Goal: Task Accomplishment & Management: Manage account settings

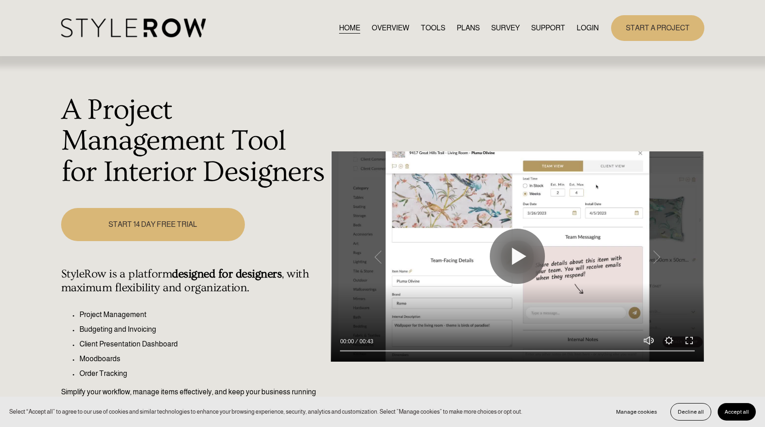
click at [583, 28] on link "LOGIN" at bounding box center [588, 28] width 22 height 12
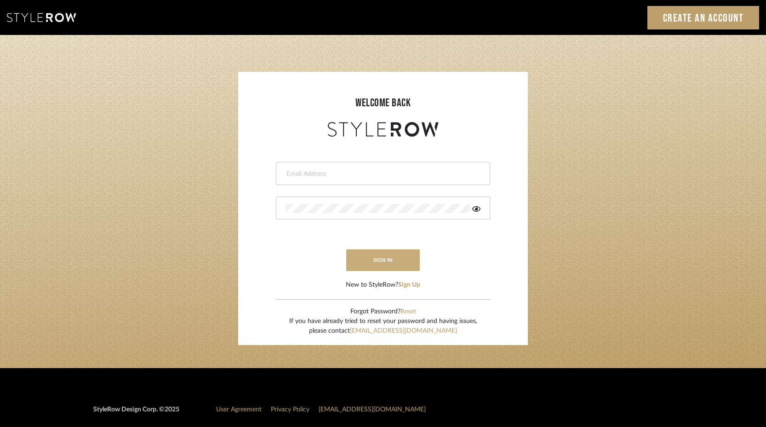
type input "keith@sbhomestagingdesign.com"
click at [373, 265] on button "sign in" at bounding box center [383, 260] width 74 height 22
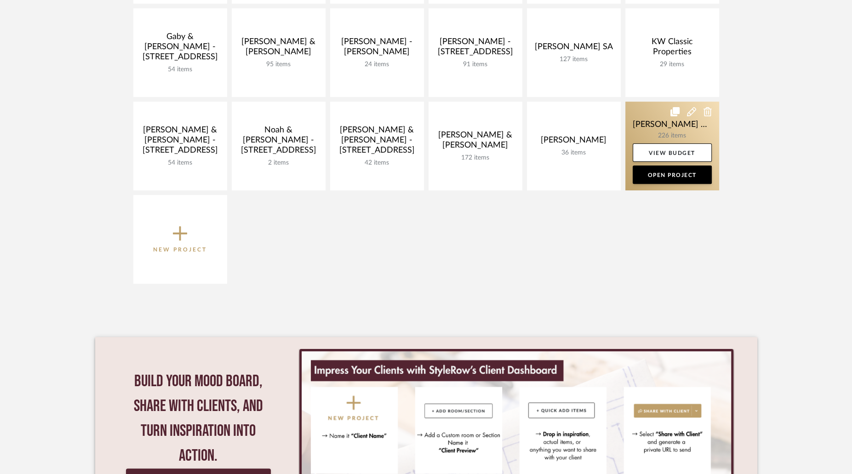
scroll to position [308, 0]
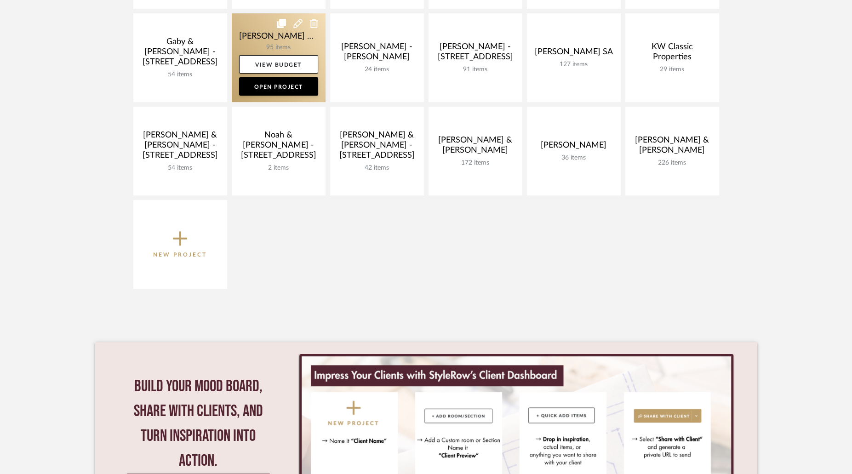
click at [288, 42] on link at bounding box center [279, 57] width 94 height 89
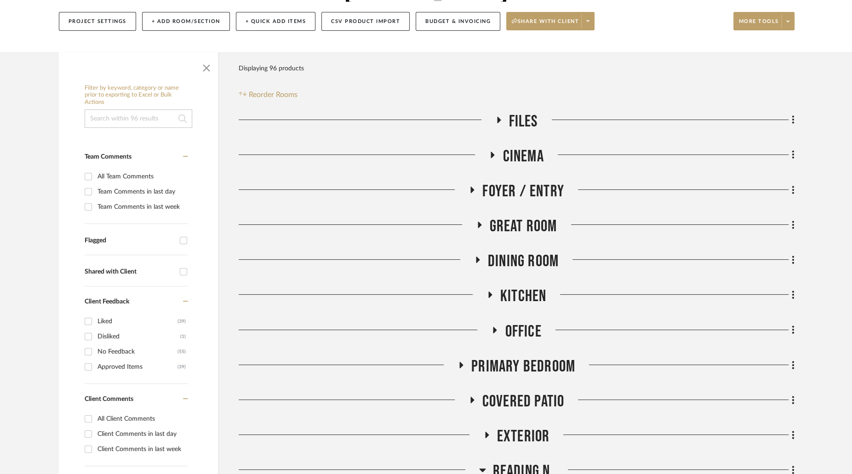
scroll to position [139, 0]
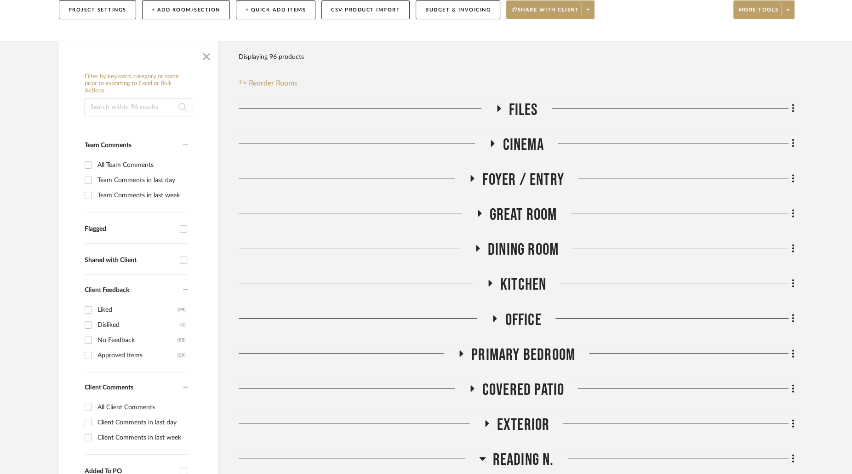
click at [458, 350] on icon at bounding box center [460, 353] width 11 height 7
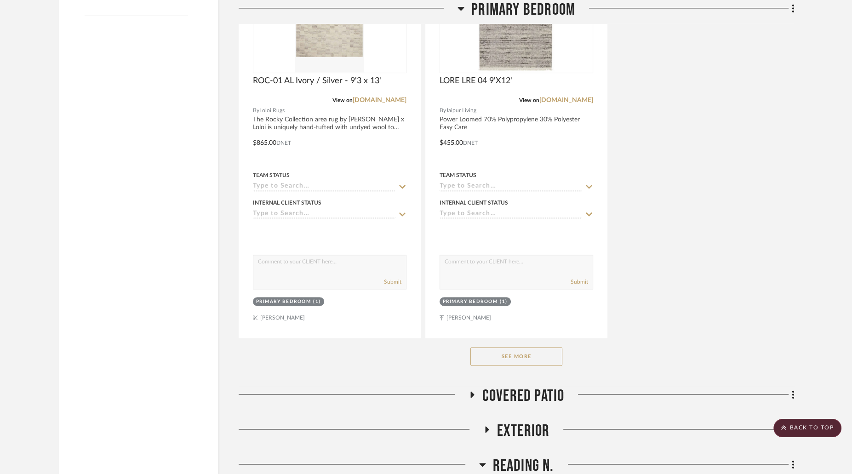
scroll to position [1419, 0]
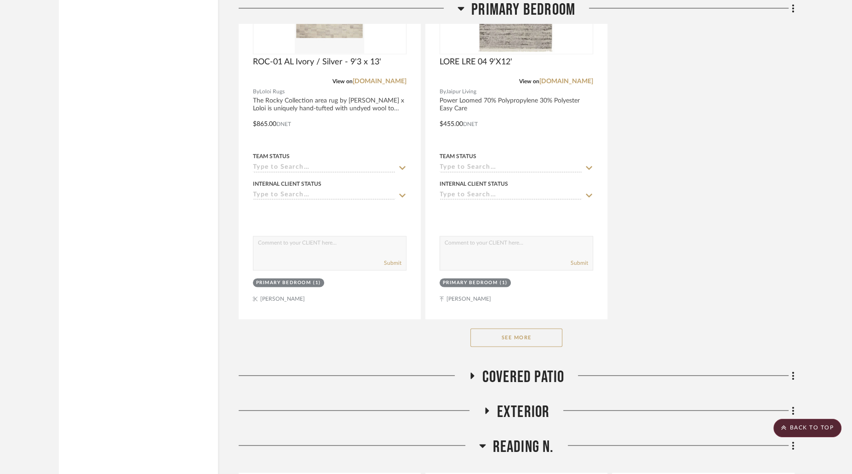
click at [533, 328] on button "See More" at bounding box center [516, 337] width 92 height 18
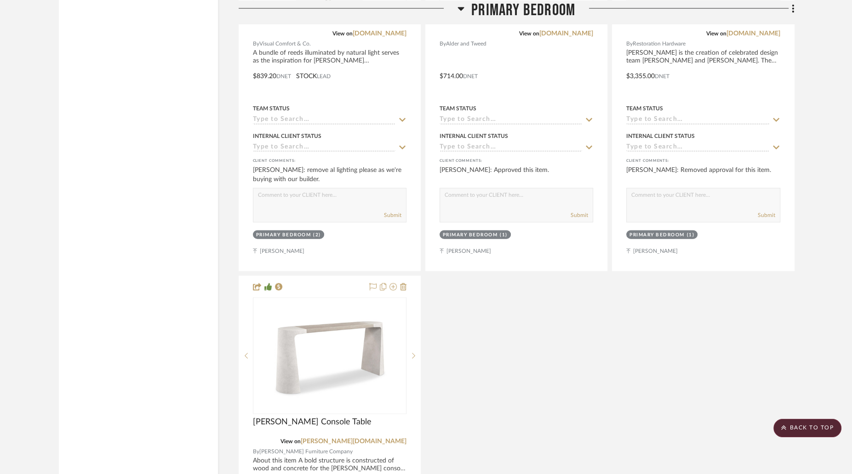
scroll to position [2284, 0]
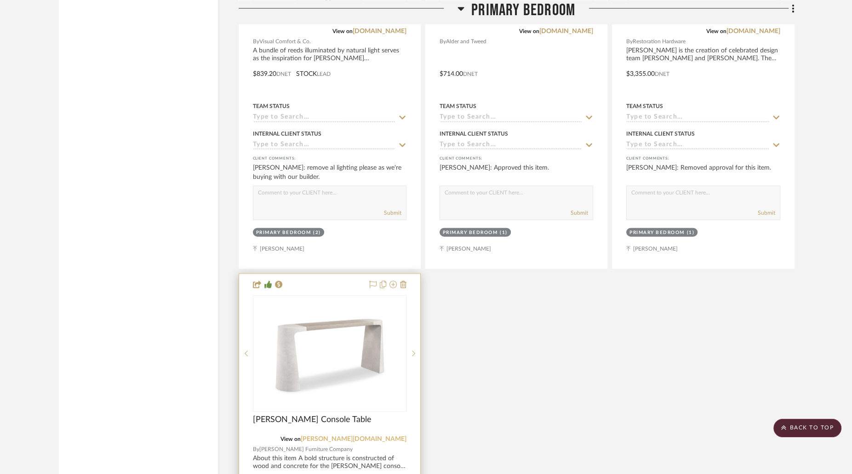
click at [375, 436] on link "[PERSON_NAME][DOMAIN_NAME]" at bounding box center [354, 439] width 106 height 6
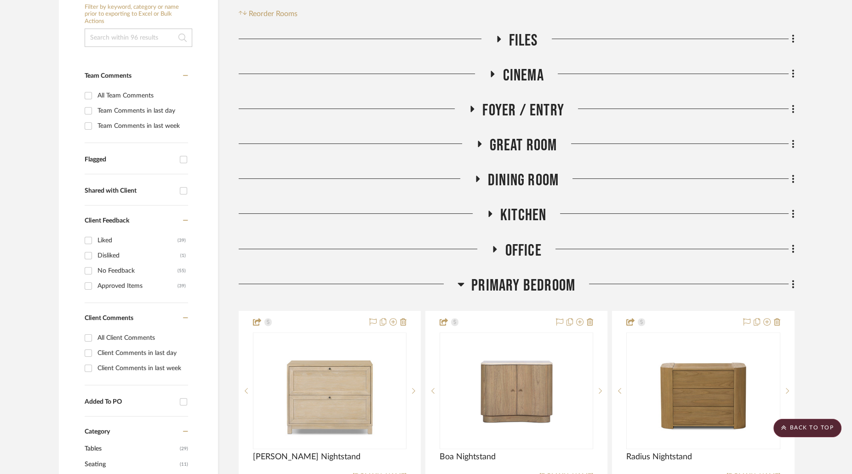
scroll to position [0, 0]
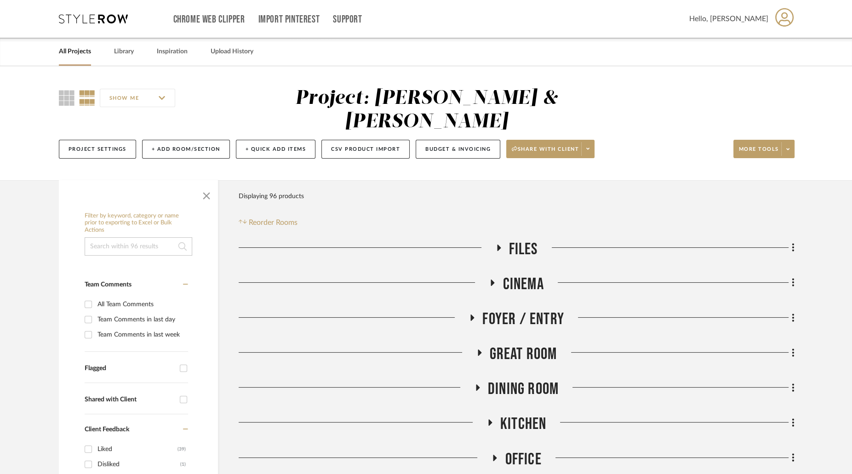
click at [492, 449] on h3 "Office" at bounding box center [516, 459] width 50 height 20
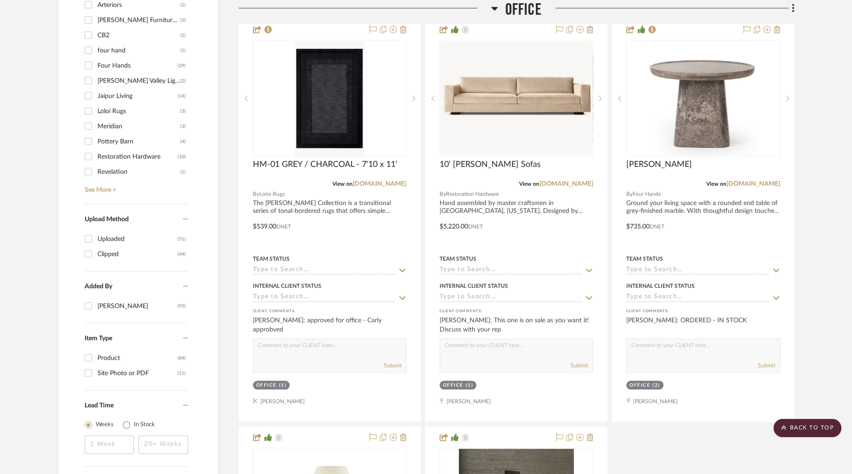
scroll to position [825, 0]
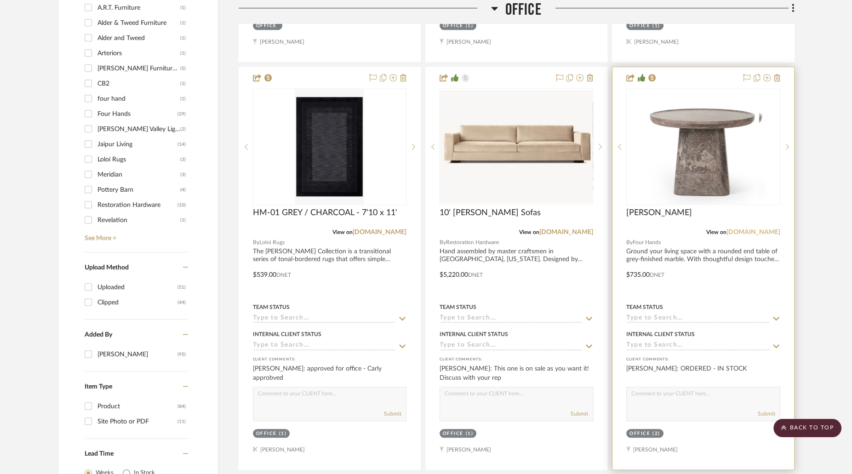
click at [758, 229] on link "[DOMAIN_NAME]" at bounding box center [753, 232] width 54 height 6
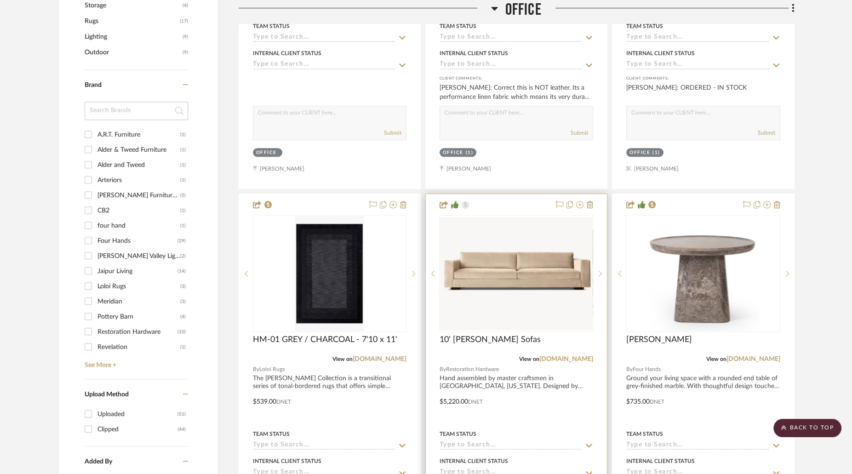
scroll to position [685, 0]
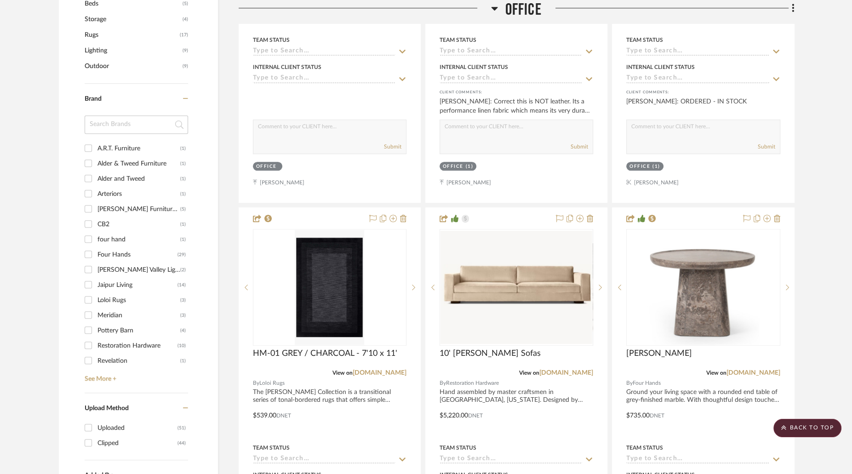
click at [494, 6] on icon at bounding box center [494, 8] width 7 height 11
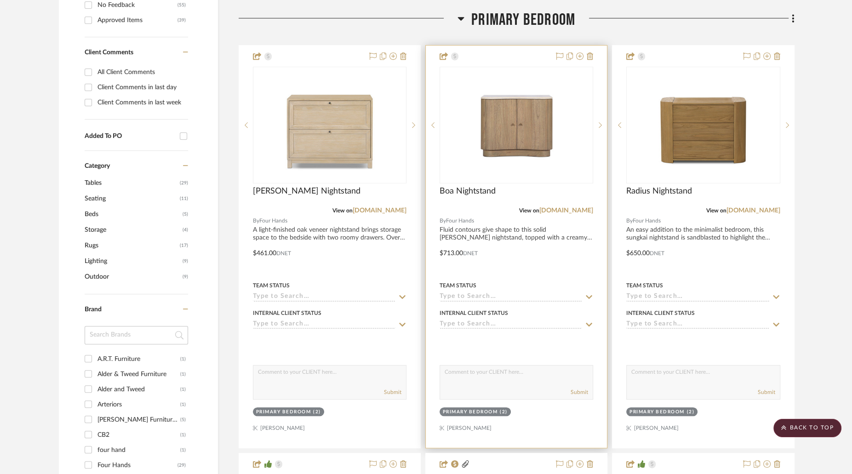
scroll to position [470, 0]
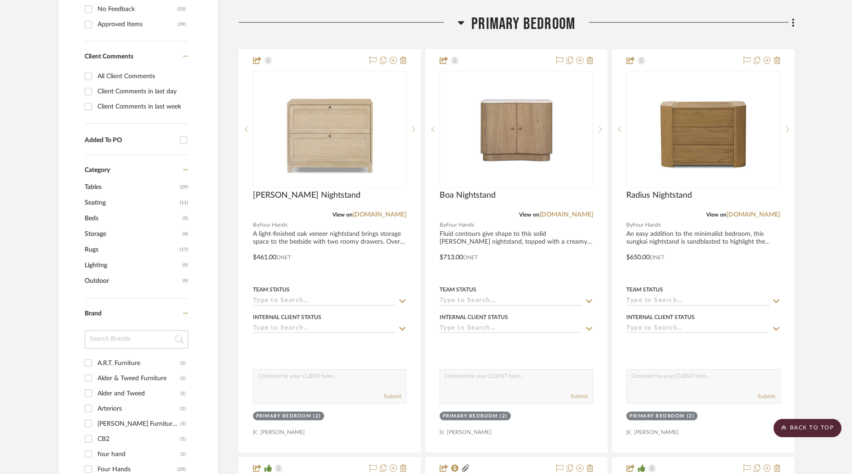
click at [460, 17] on icon at bounding box center [460, 22] width 7 height 11
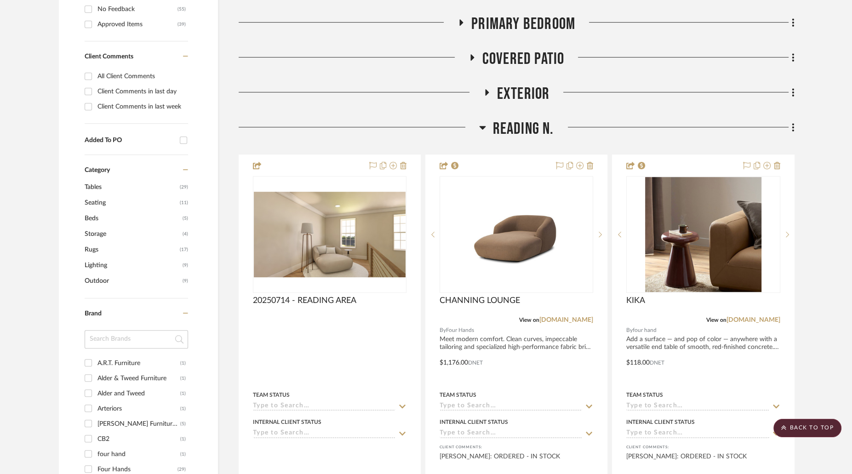
click at [484, 122] on icon at bounding box center [482, 127] width 7 height 11
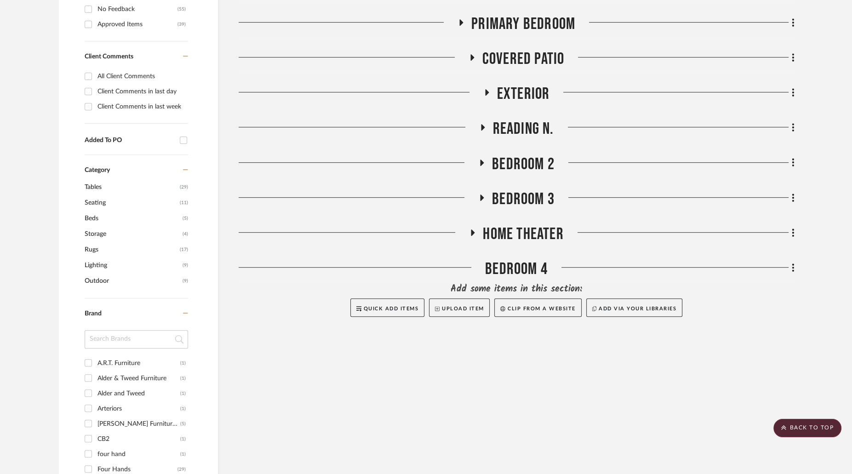
click at [485, 89] on icon at bounding box center [487, 92] width 4 height 6
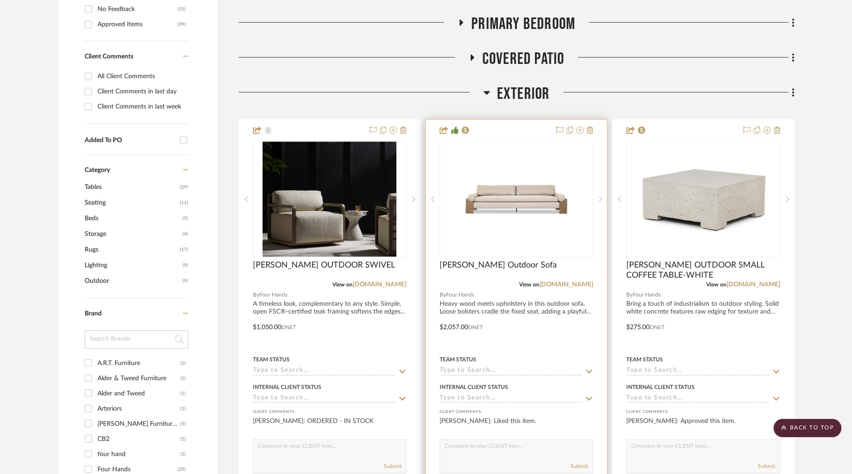
click at [0, 0] on img at bounding box center [0, 0] width 0 height 0
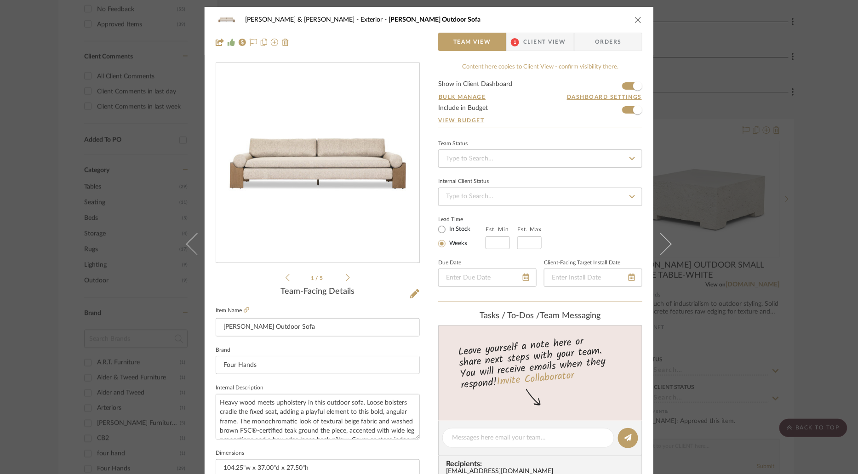
click at [634, 17] on icon "close" at bounding box center [637, 19] width 7 height 7
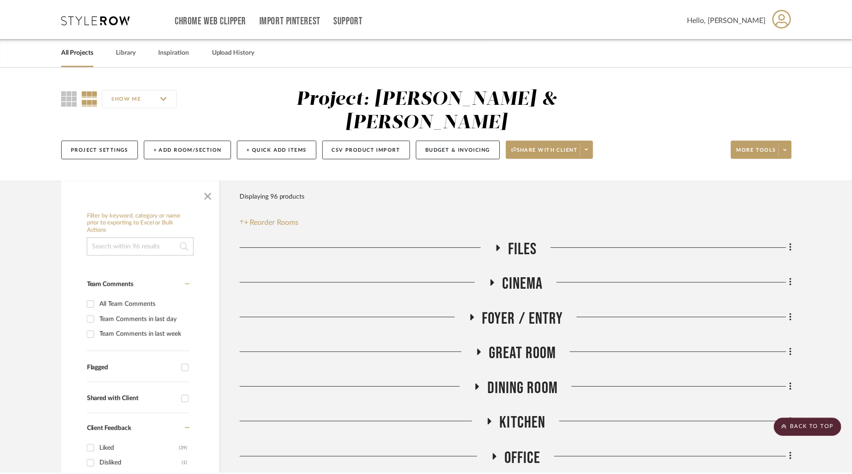
scroll to position [470, 0]
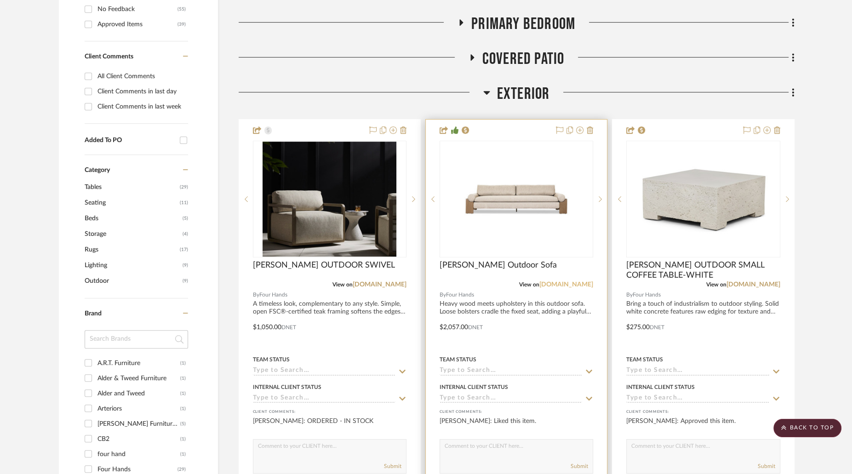
click at [562, 281] on link "[DOMAIN_NAME]" at bounding box center [566, 284] width 54 height 6
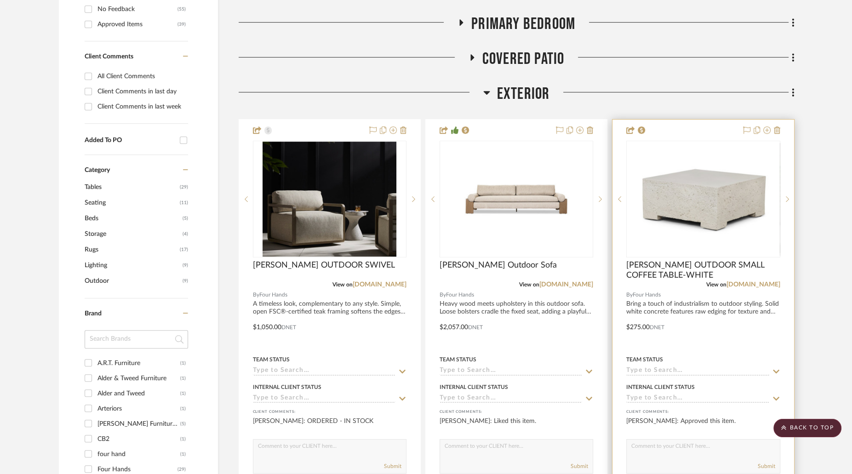
click at [739, 265] on div at bounding box center [702, 320] width 181 height 402
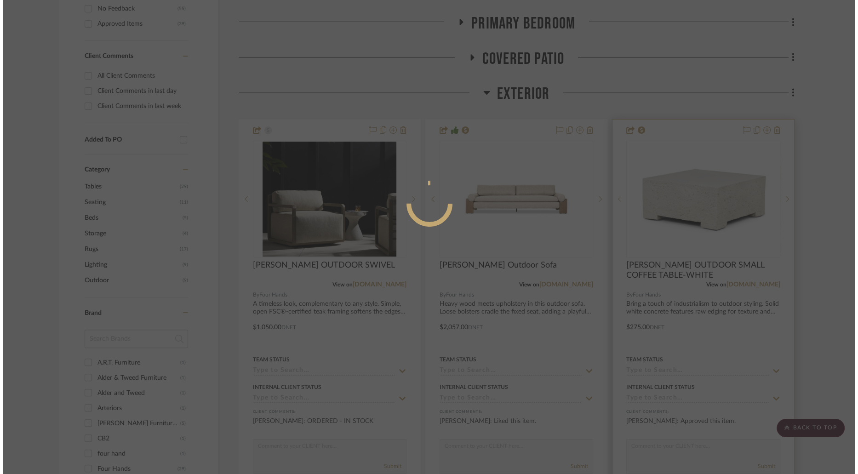
scroll to position [0, 0]
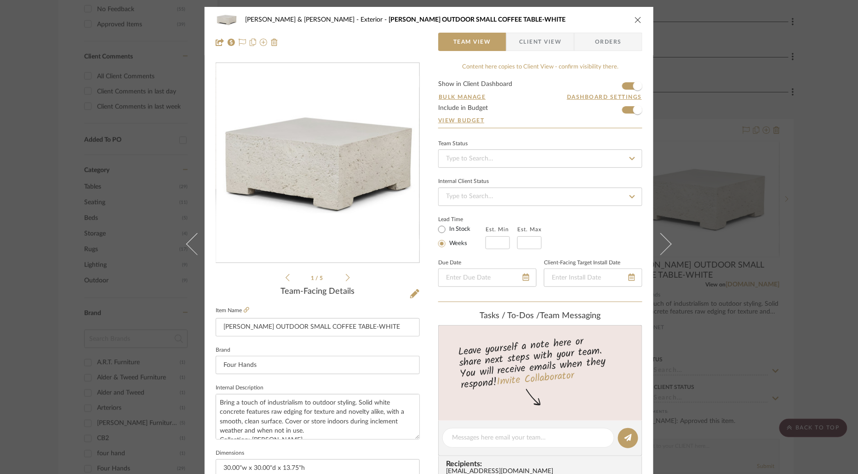
click at [634, 17] on icon "close" at bounding box center [637, 19] width 7 height 7
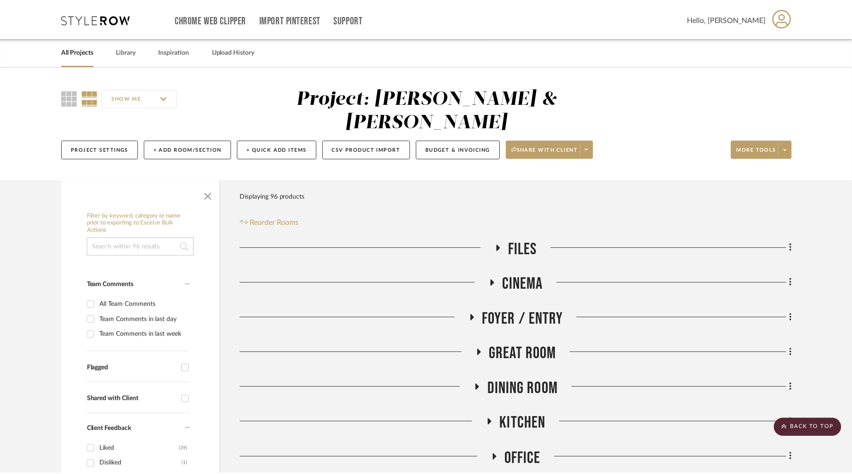
scroll to position [470, 0]
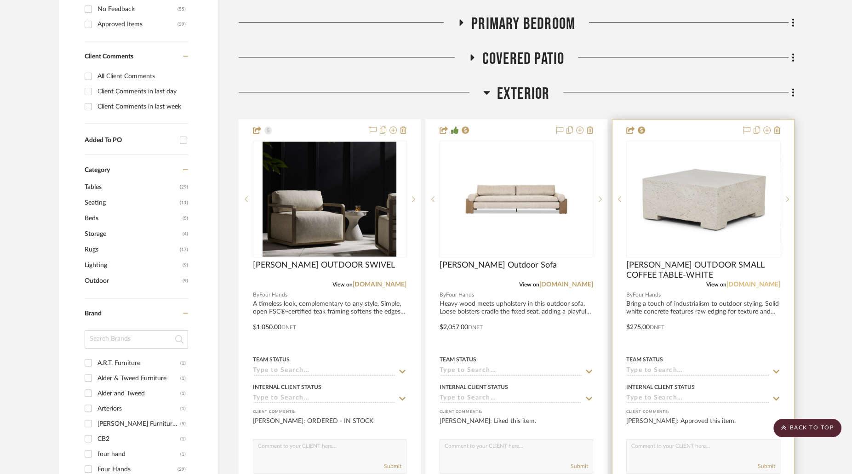
click at [726, 281] on link "[DOMAIN_NAME]" at bounding box center [753, 284] width 54 height 6
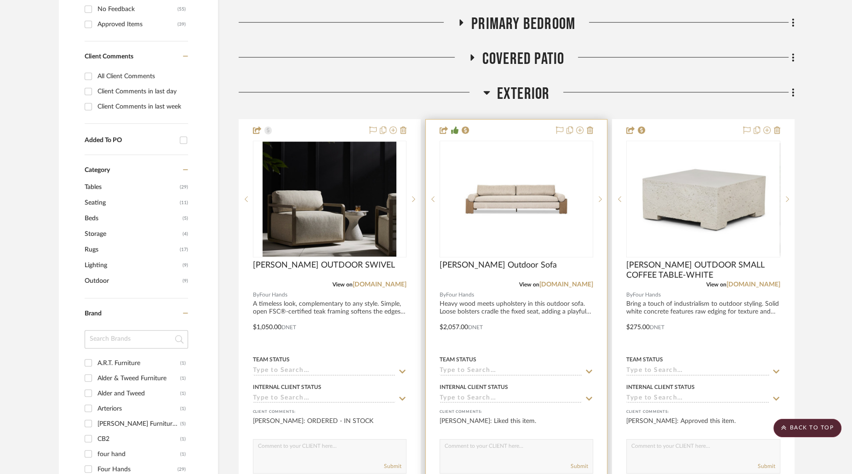
scroll to position [0, 0]
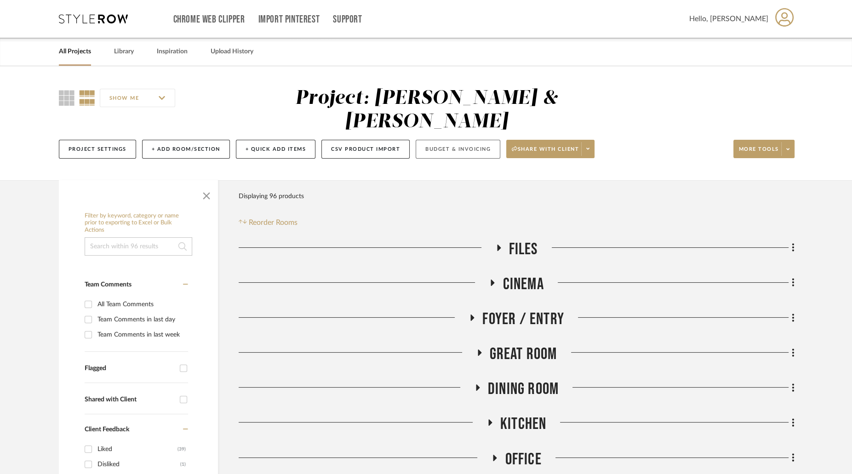
click at [458, 140] on button "Budget & Invoicing" at bounding box center [457, 149] width 85 height 19
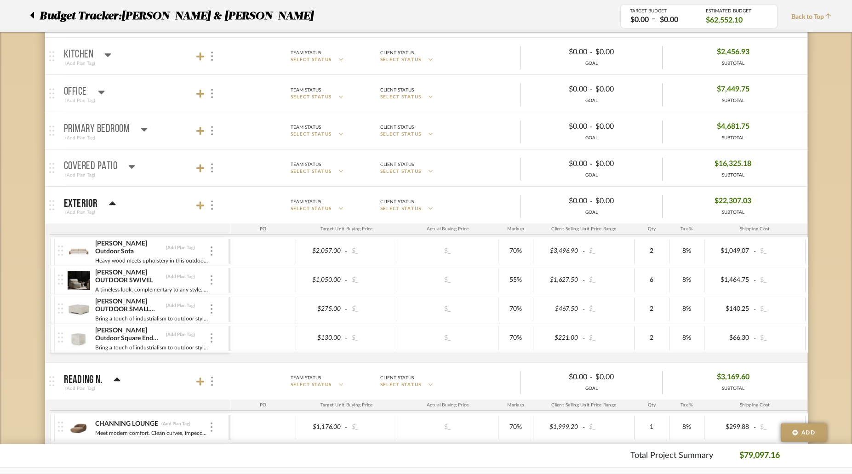
scroll to position [494, 0]
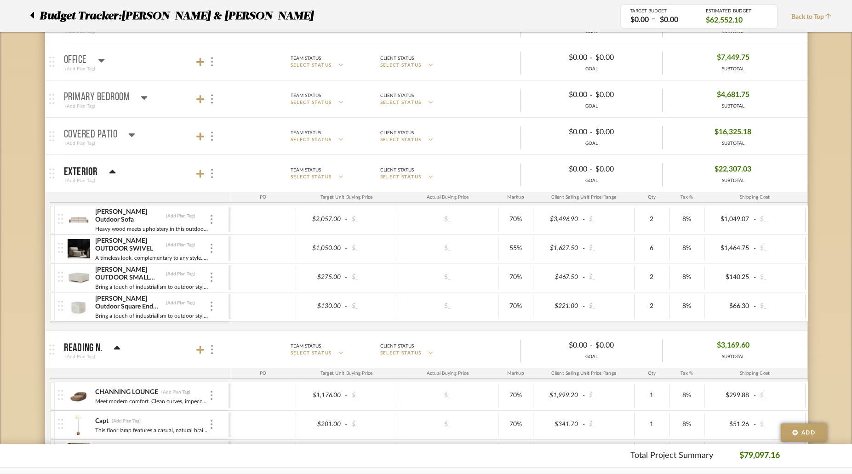
click at [33, 17] on icon at bounding box center [32, 15] width 4 height 6
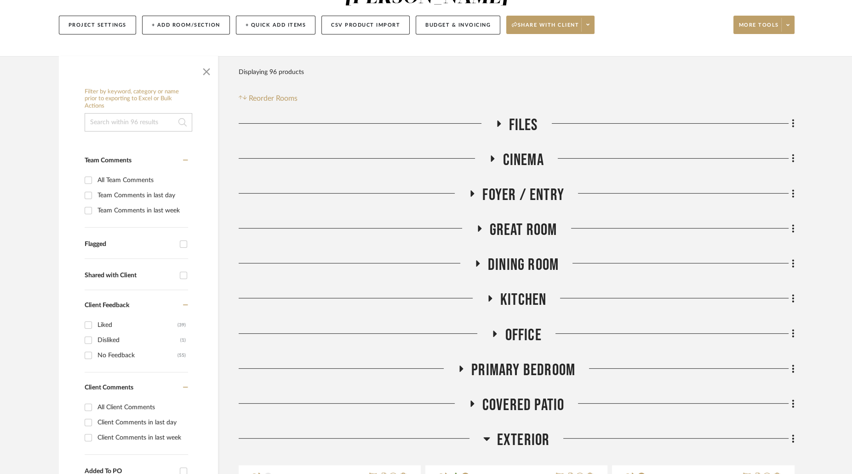
scroll to position [126, 0]
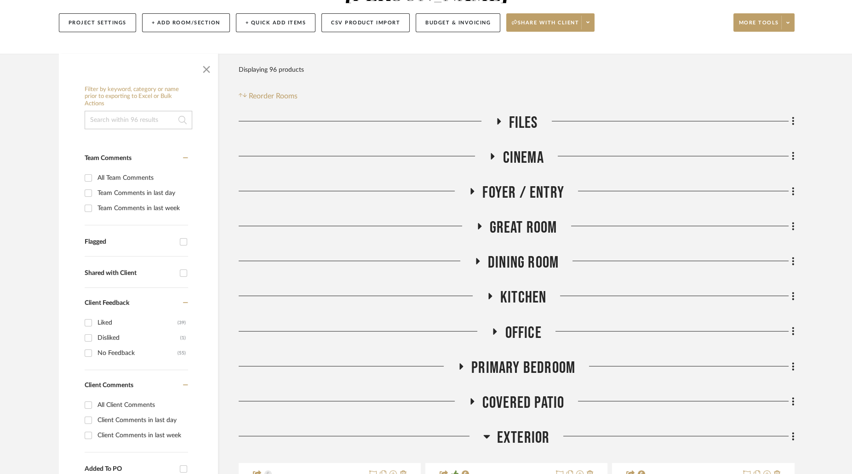
click at [482, 223] on icon at bounding box center [478, 226] width 11 height 7
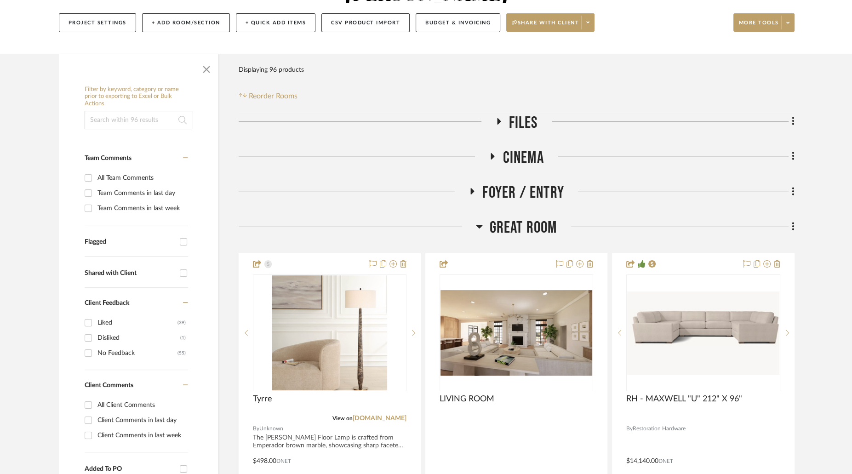
click at [482, 218] on h3 "Great Room" at bounding box center [516, 228] width 81 height 20
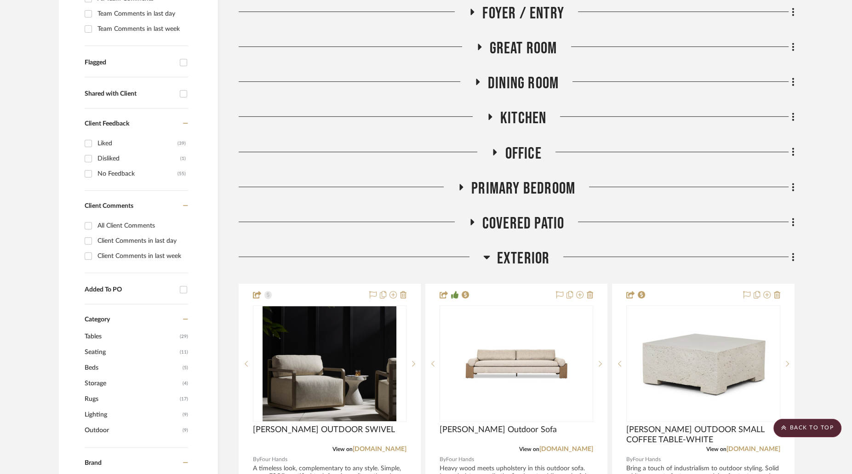
scroll to position [393, 0]
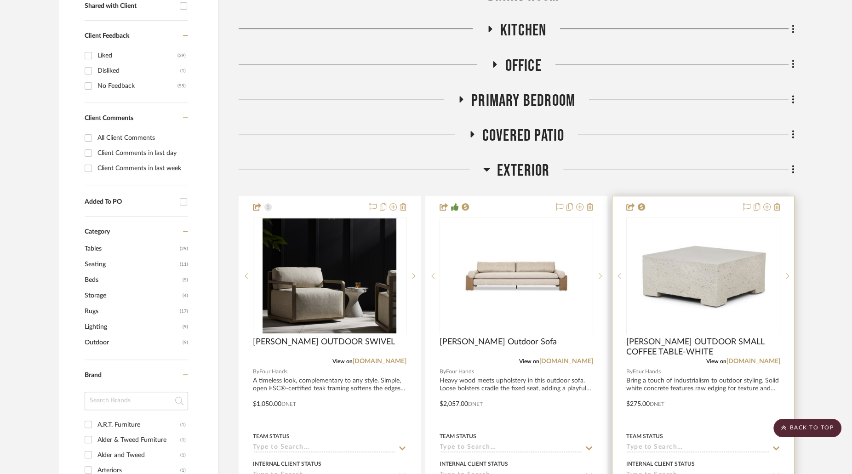
click at [0, 0] on img at bounding box center [0, 0] width 0 height 0
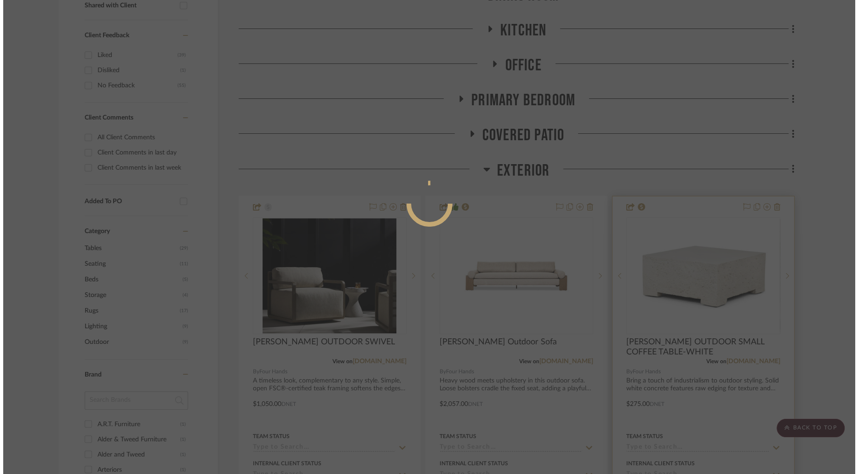
scroll to position [0, 0]
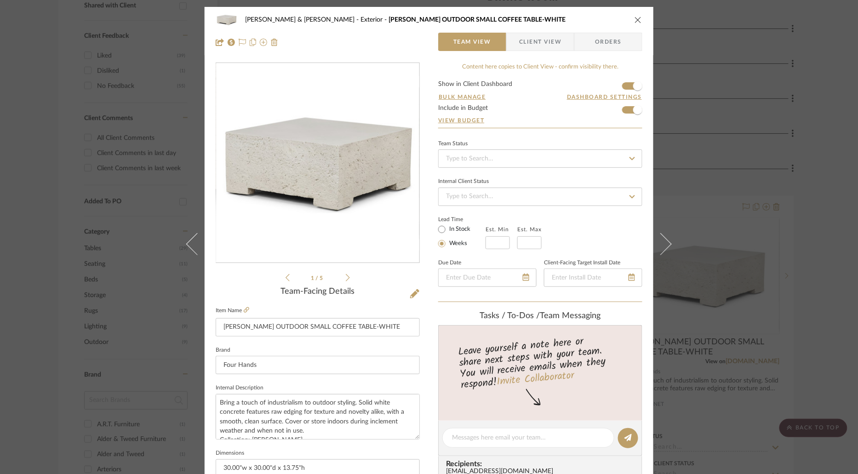
click at [547, 46] on span "Client View" at bounding box center [540, 42] width 42 height 18
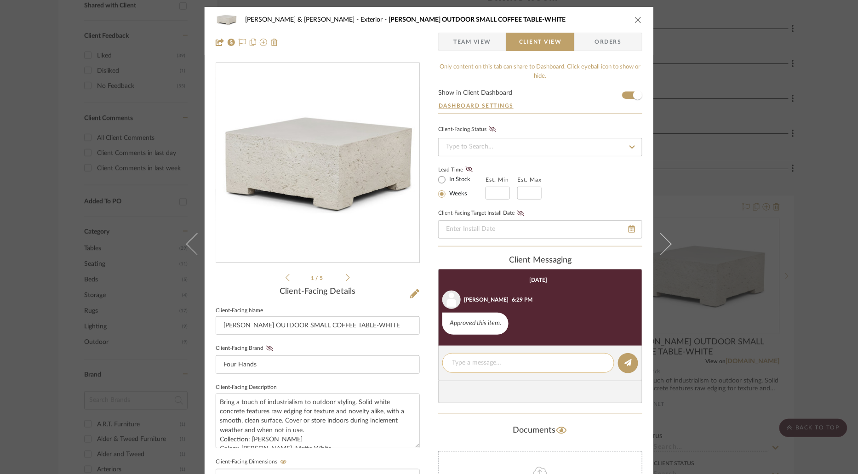
click at [536, 360] on textarea at bounding box center [528, 363] width 153 height 10
type textarea "ORDERED - IN STOCK"
click at [624, 362] on icon at bounding box center [627, 362] width 7 height 7
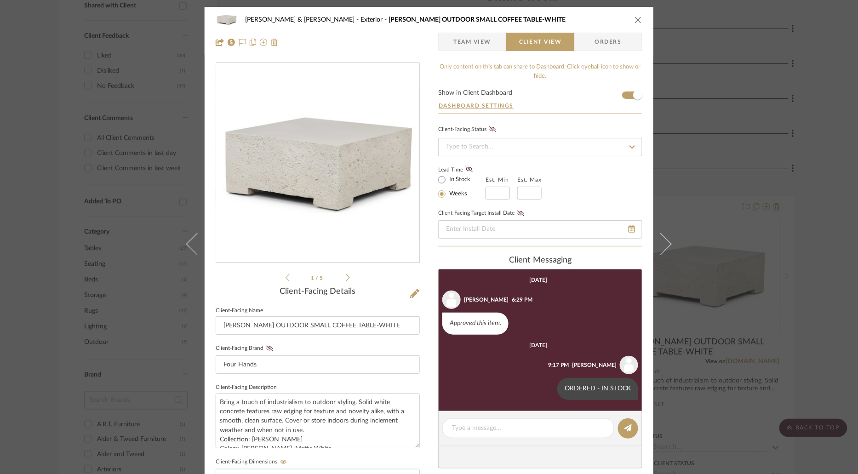
click at [634, 17] on icon "close" at bounding box center [637, 19] width 7 height 7
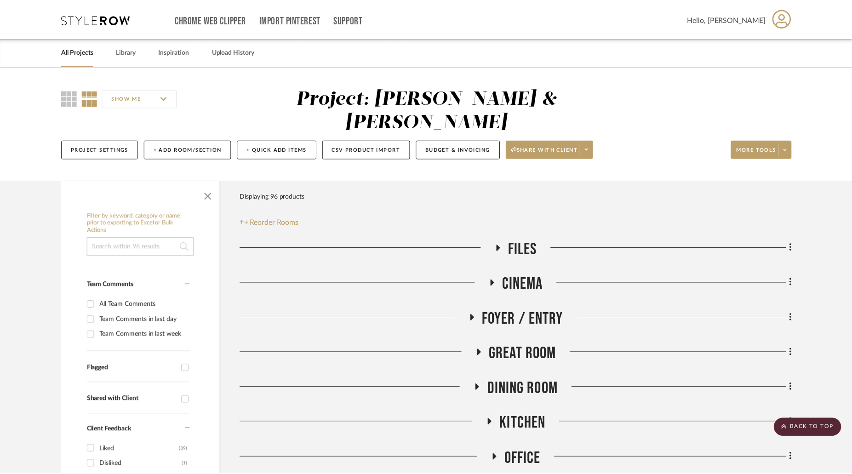
scroll to position [393, 0]
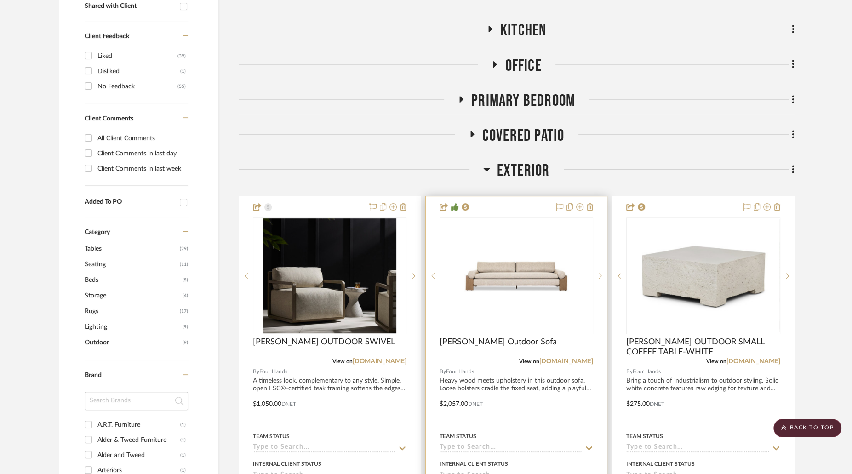
click at [529, 233] on img "0" at bounding box center [516, 275] width 115 height 115
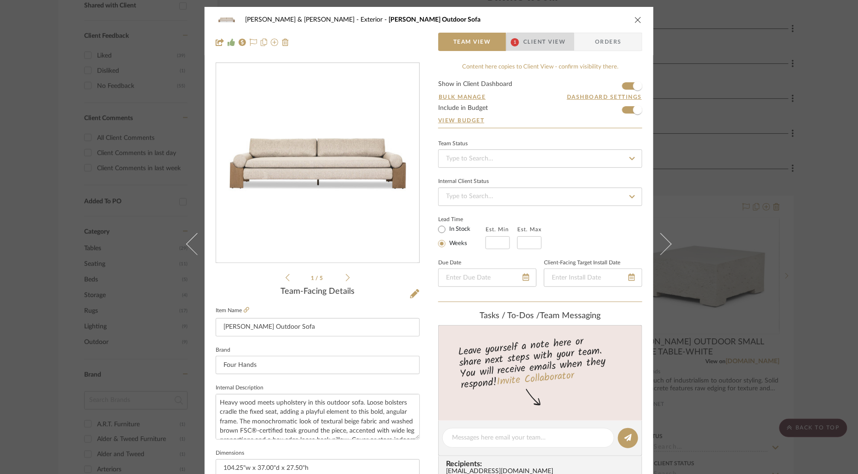
click at [552, 45] on span "Client View" at bounding box center [544, 42] width 42 height 18
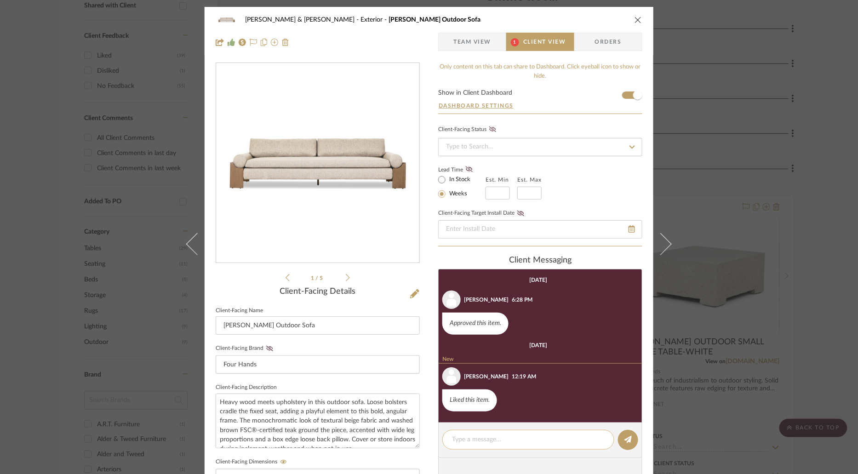
click at [533, 442] on textarea at bounding box center [528, 440] width 153 height 10
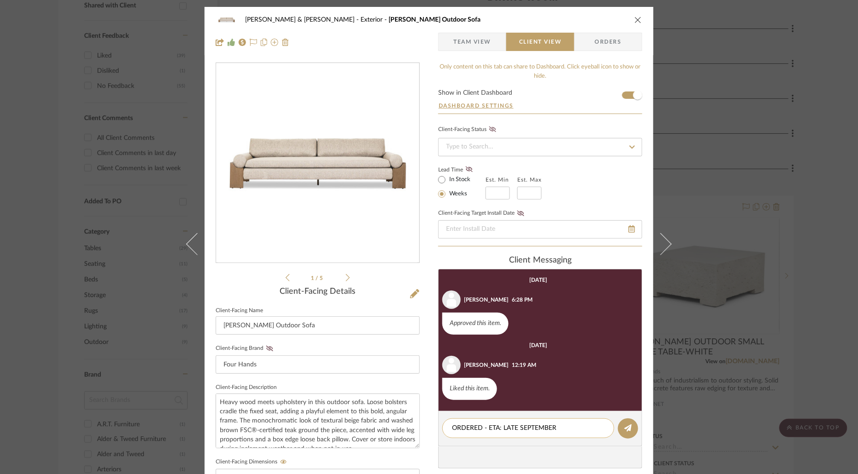
click at [514, 427] on textarea "ORDERED - ETA: LATE SEPTEMBER" at bounding box center [528, 428] width 153 height 10
click at [554, 427] on textarea "ORDERED - ETA: MID SEPTEMBER" at bounding box center [528, 428] width 153 height 10
type textarea "ORDERED - ETA: MID OCTOBER"
click at [627, 425] on icon at bounding box center [627, 427] width 7 height 7
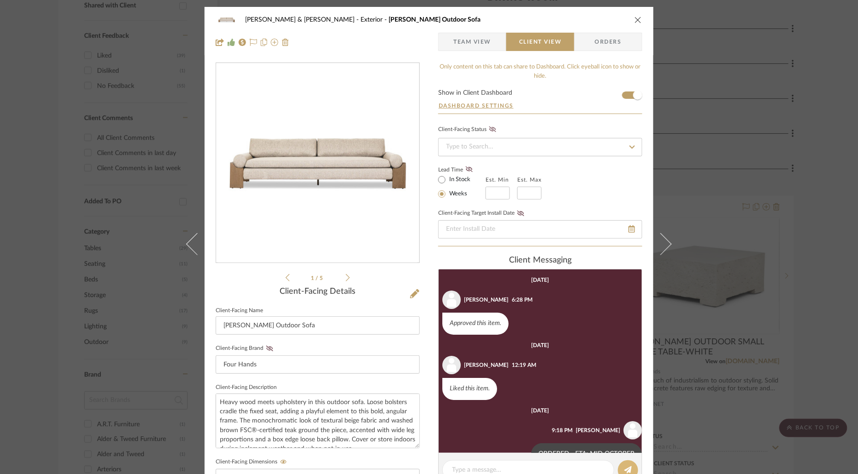
scroll to position [23, 0]
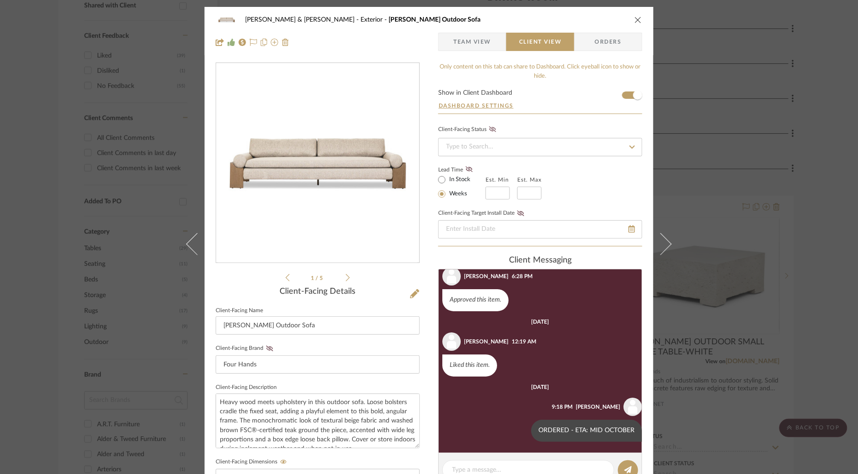
click at [634, 21] on icon "close" at bounding box center [637, 19] width 7 height 7
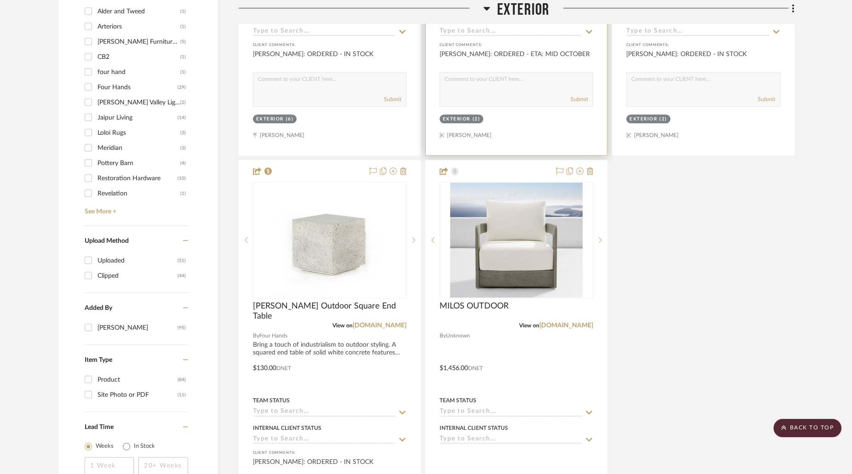
scroll to position [840, 0]
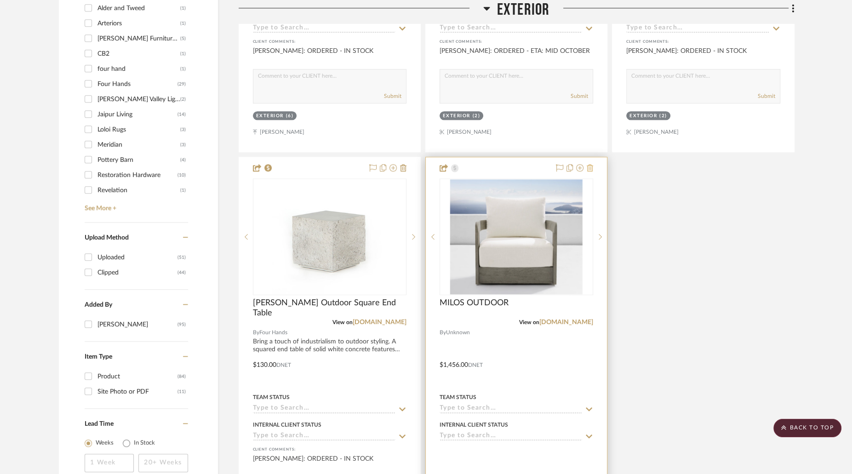
click at [591, 164] on icon at bounding box center [589, 167] width 6 height 7
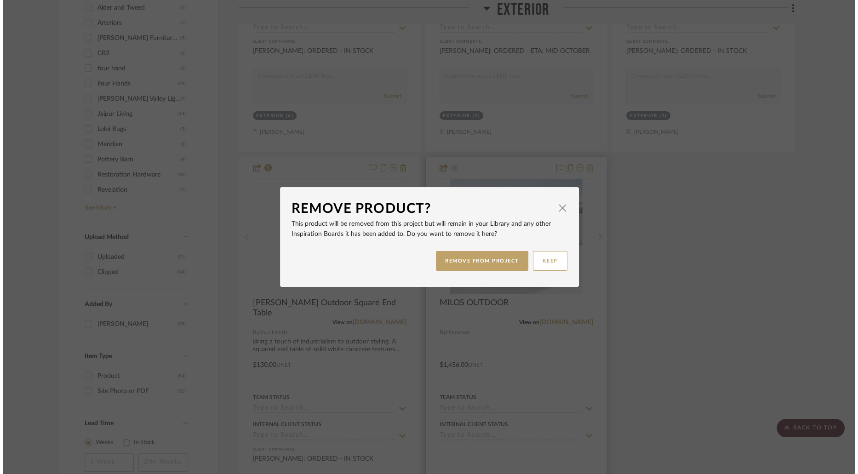
scroll to position [0, 0]
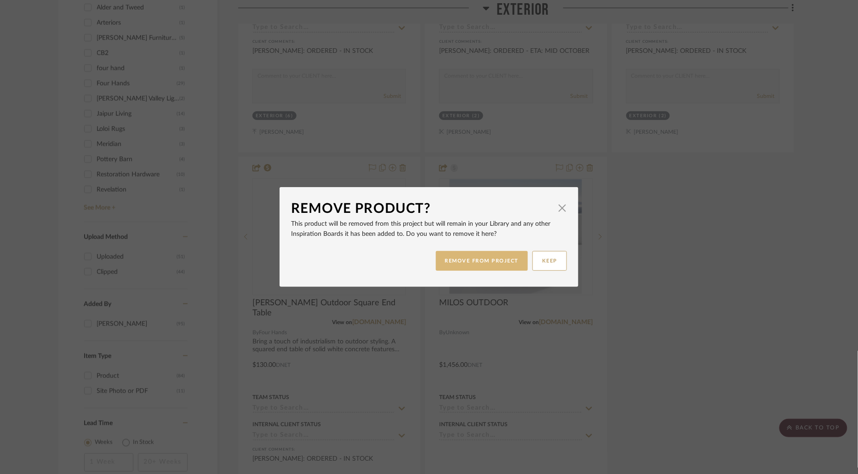
click at [510, 260] on button "REMOVE FROM PROJECT" at bounding box center [482, 261] width 92 height 20
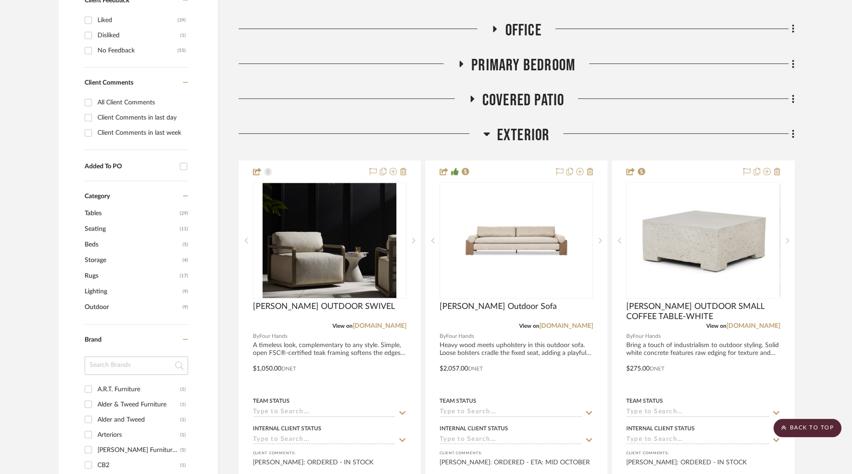
scroll to position [393, 0]
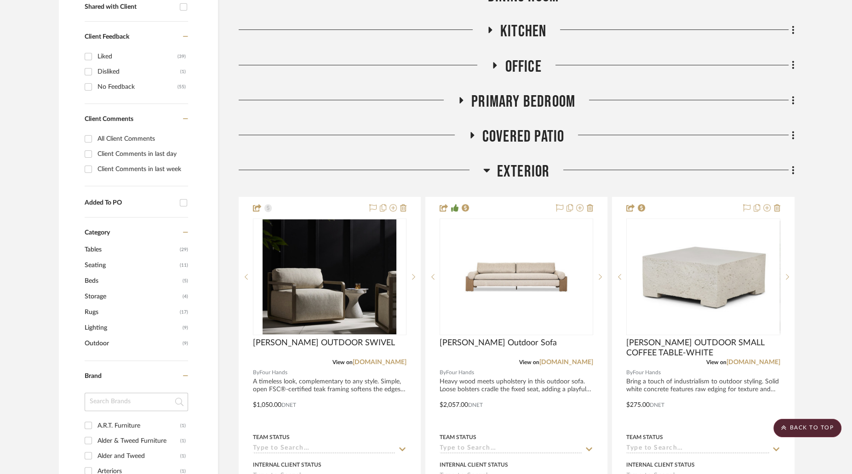
click at [489, 169] on icon at bounding box center [486, 171] width 6 height 4
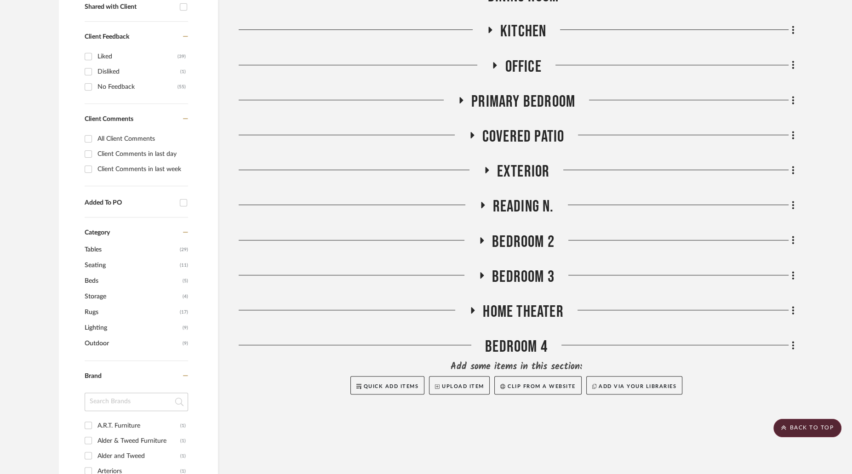
click at [473, 127] on h3 "COVERED PATIO" at bounding box center [516, 137] width 96 height 20
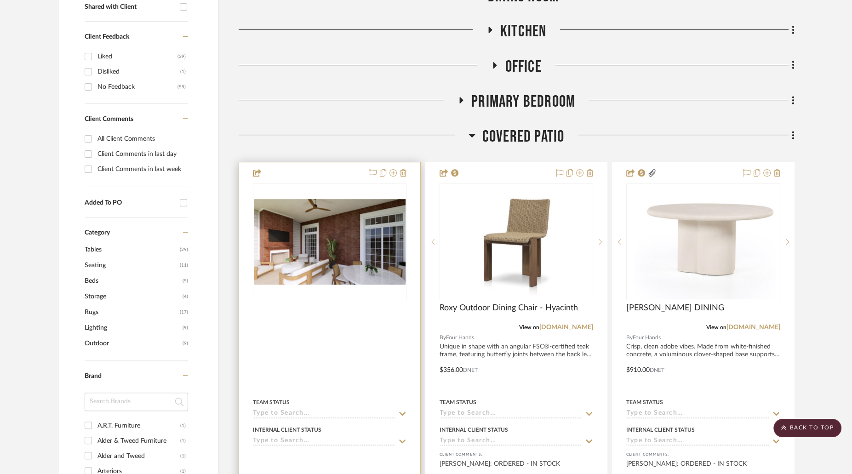
click at [0, 0] on img at bounding box center [0, 0] width 0 height 0
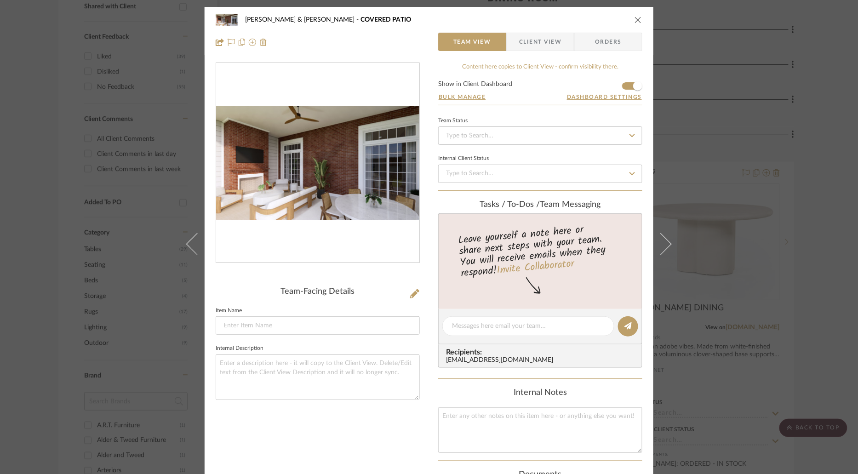
click at [546, 44] on span "Client View" at bounding box center [540, 42] width 42 height 18
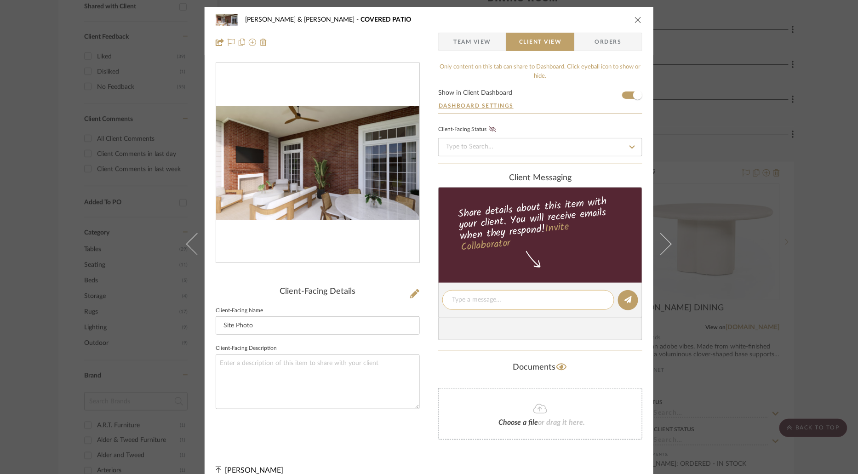
click at [499, 295] on textarea at bounding box center [528, 300] width 153 height 10
type textarea "ORDERED - ETA: MID NOVEMBER"
click at [624, 298] on icon at bounding box center [627, 299] width 7 height 7
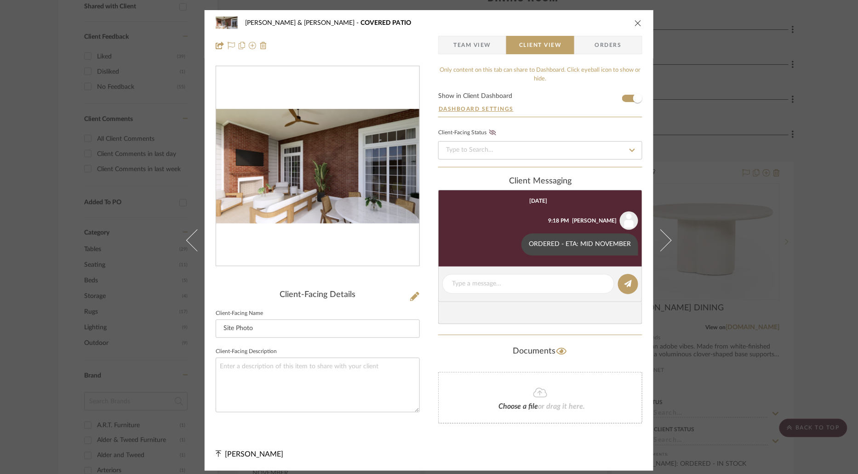
click at [636, 21] on icon "close" at bounding box center [637, 22] width 7 height 7
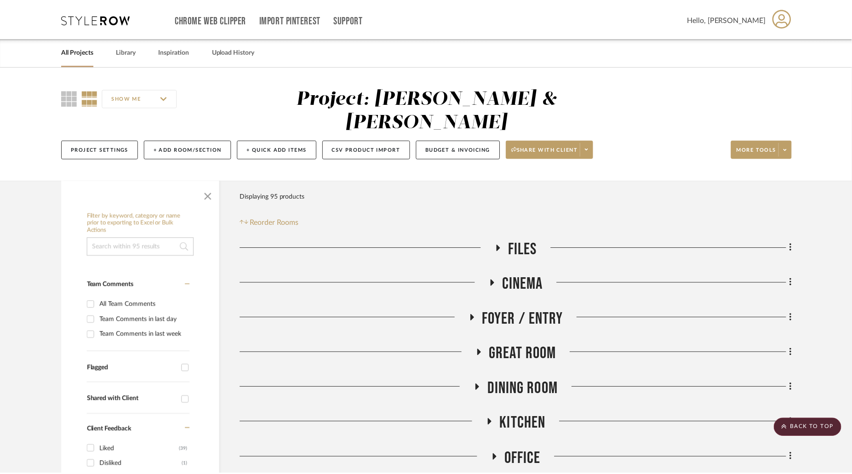
scroll to position [393, 0]
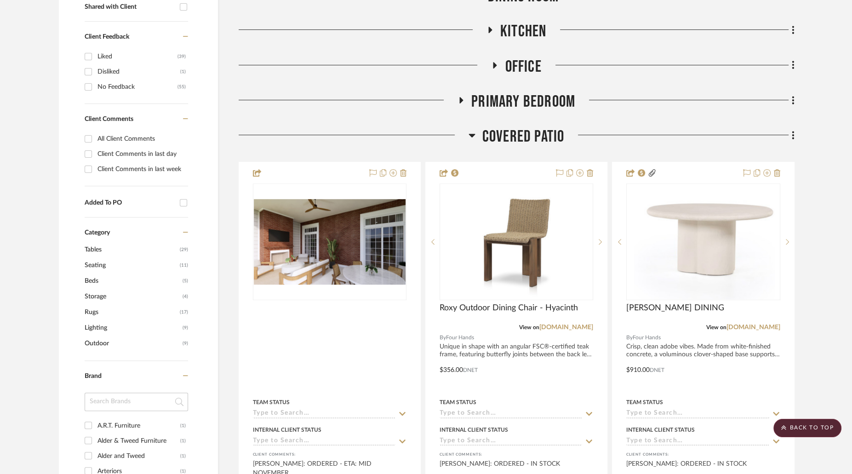
click at [473, 134] on icon at bounding box center [471, 136] width 6 height 4
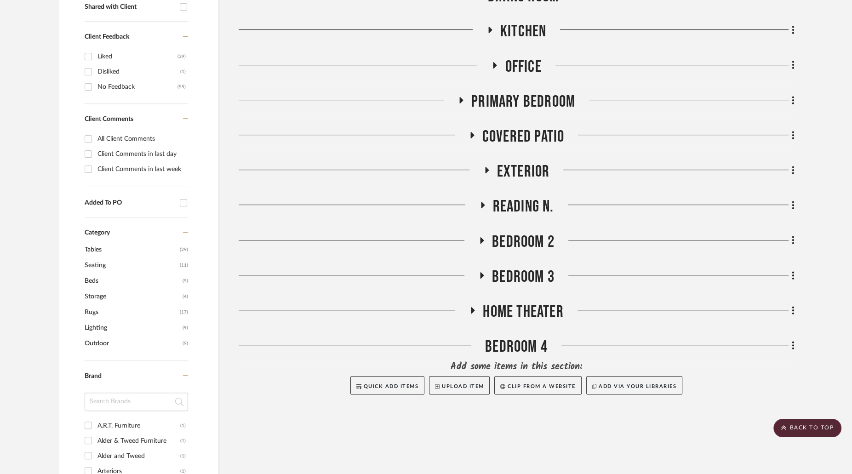
click at [497, 57] on h3 "Office" at bounding box center [516, 67] width 50 height 20
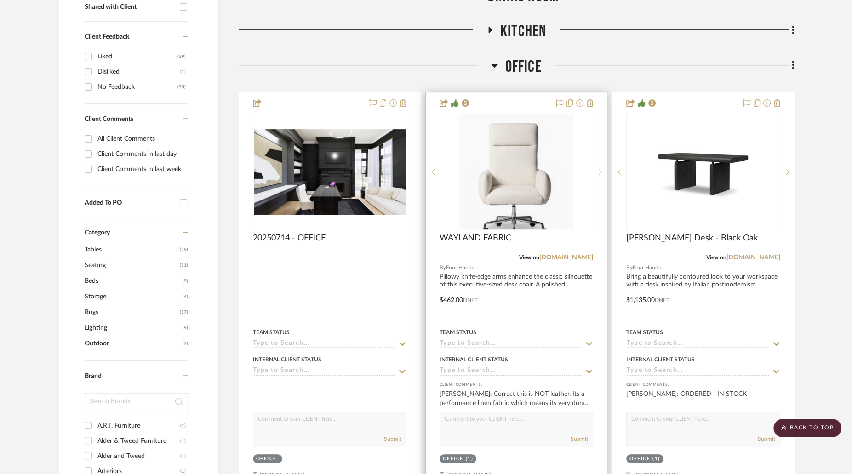
click at [0, 0] on img at bounding box center [0, 0] width 0 height 0
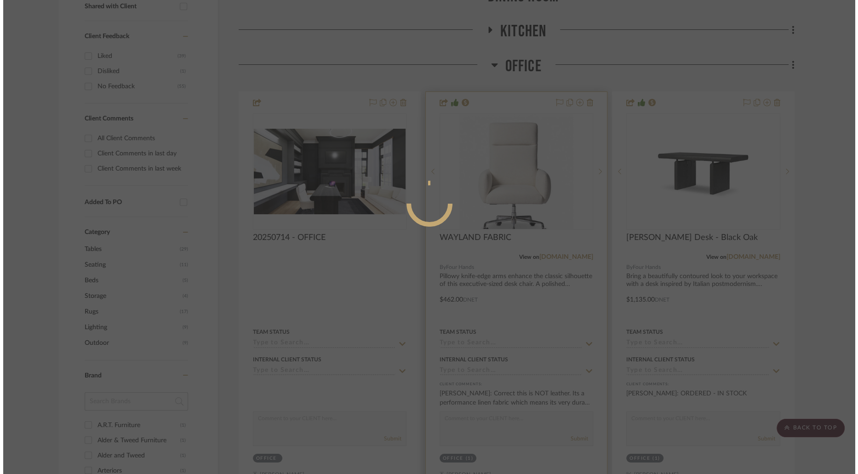
scroll to position [0, 0]
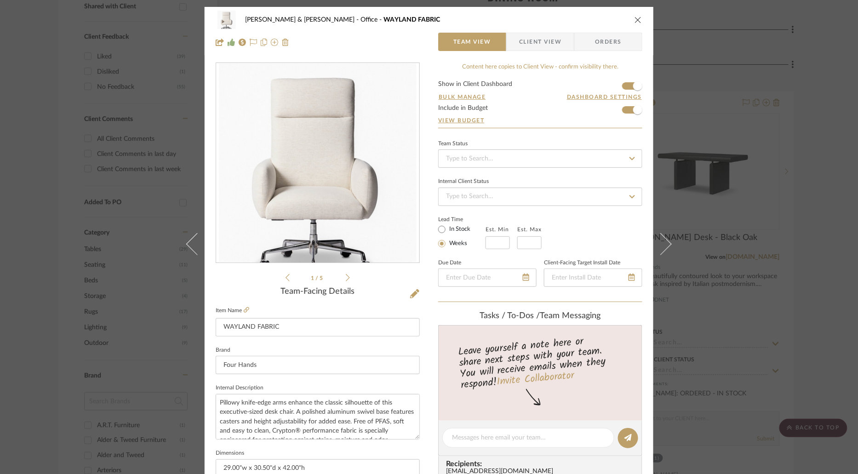
click at [546, 39] on span "Client View" at bounding box center [540, 42] width 42 height 18
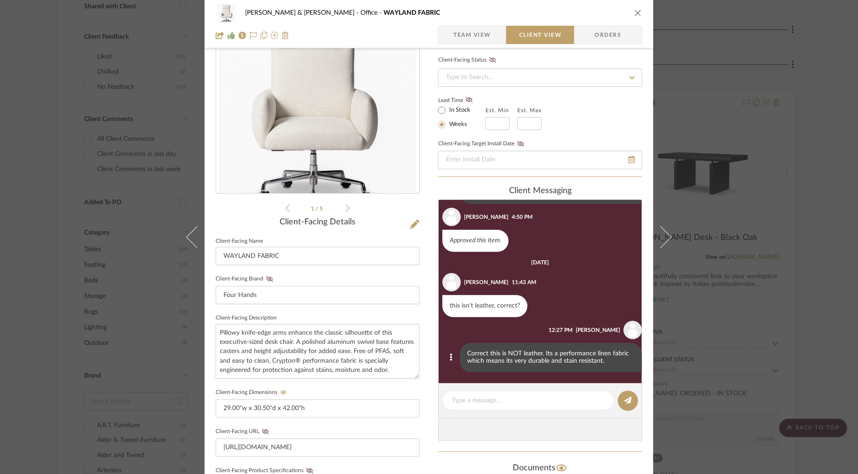
scroll to position [96, 0]
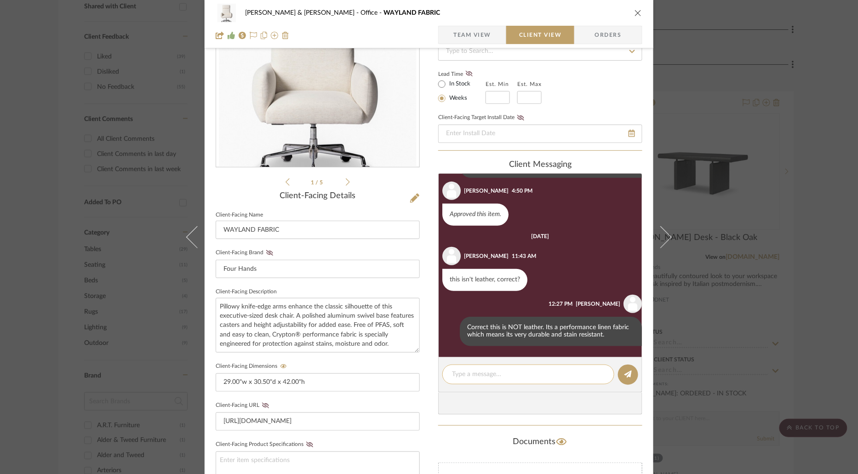
click at [494, 373] on textarea at bounding box center [528, 375] width 153 height 10
type textarea "ORDERED - MID NOVEMBER"
click at [628, 374] on icon at bounding box center [627, 373] width 7 height 7
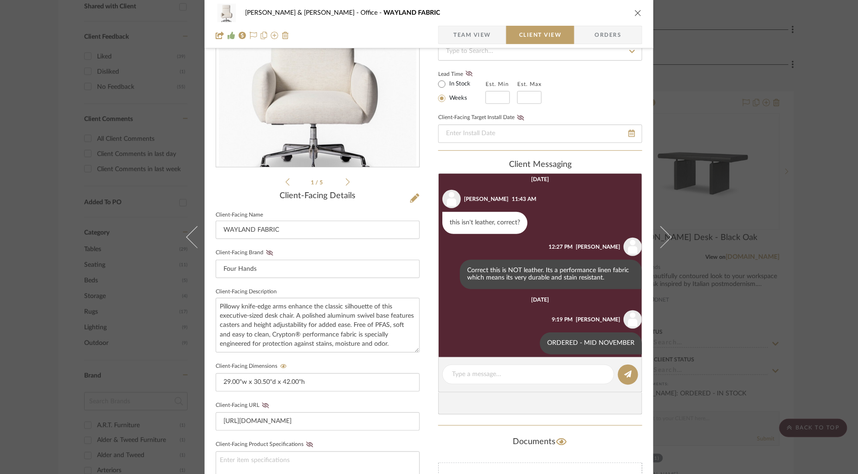
scroll to position [229, 0]
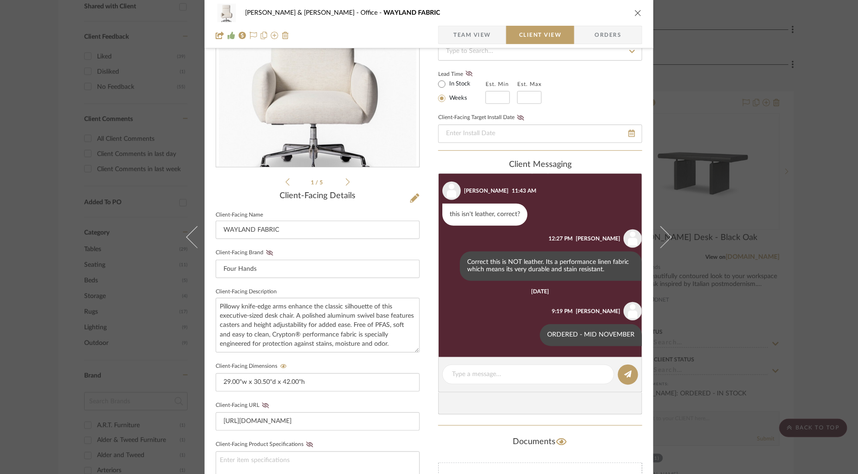
click at [635, 14] on icon "close" at bounding box center [637, 12] width 7 height 7
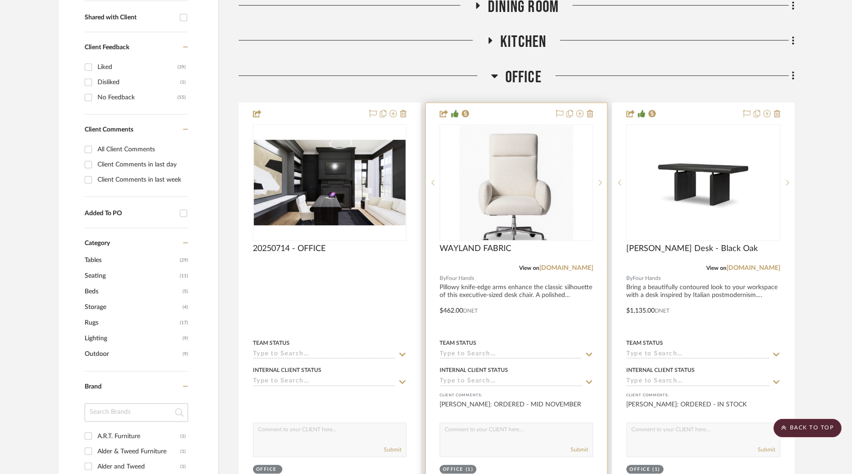
scroll to position [337, 0]
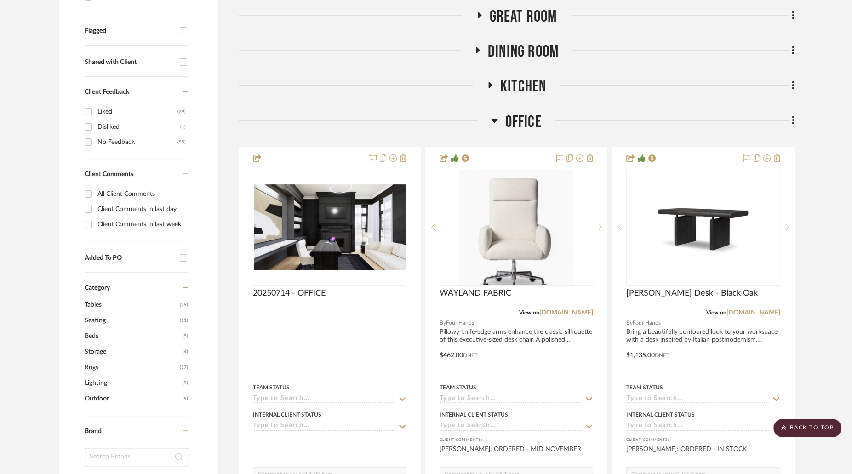
click at [497, 115] on icon at bounding box center [494, 120] width 7 height 11
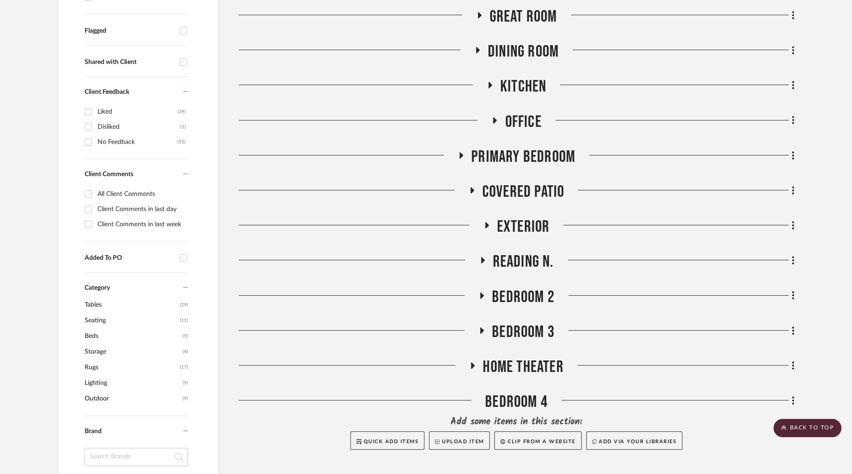
click at [497, 117] on icon at bounding box center [494, 120] width 11 height 7
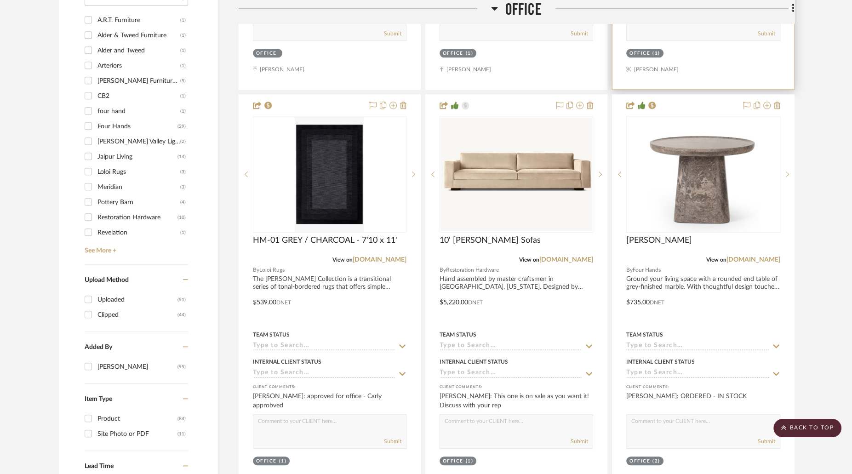
scroll to position [806, 0]
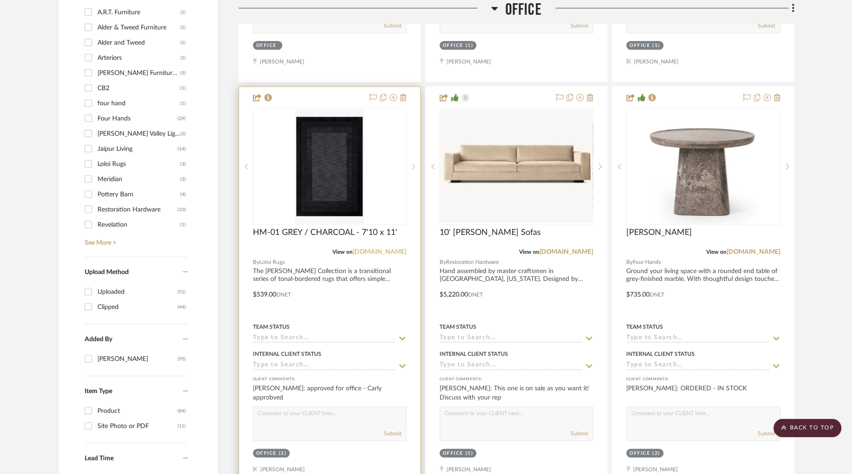
click at [401, 249] on link "[DOMAIN_NAME]" at bounding box center [380, 252] width 54 height 6
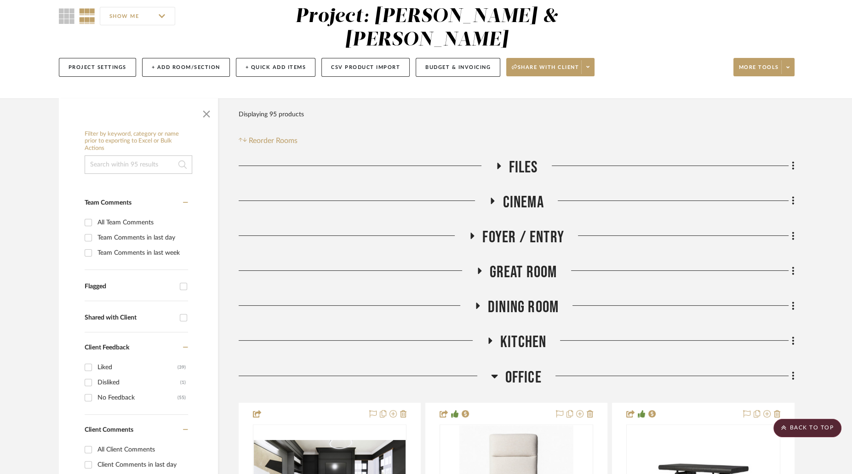
scroll to position [0, 0]
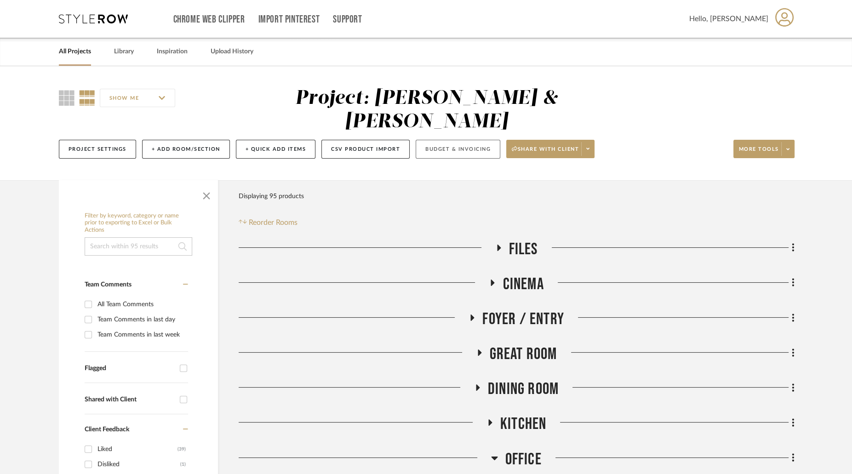
click at [467, 140] on button "Budget & Invoicing" at bounding box center [457, 149] width 85 height 19
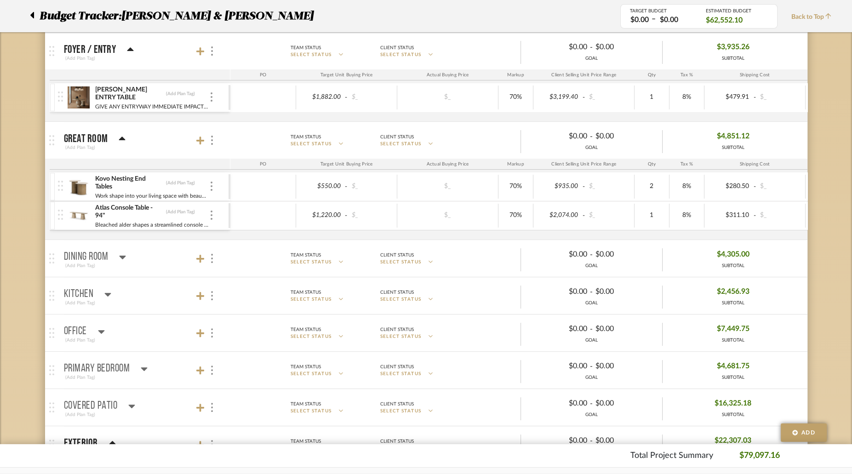
scroll to position [228, 0]
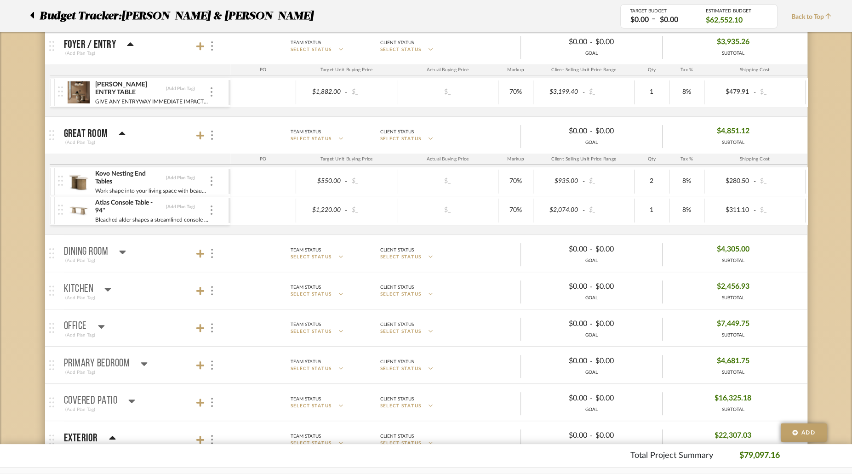
click at [125, 246] on icon at bounding box center [122, 251] width 7 height 11
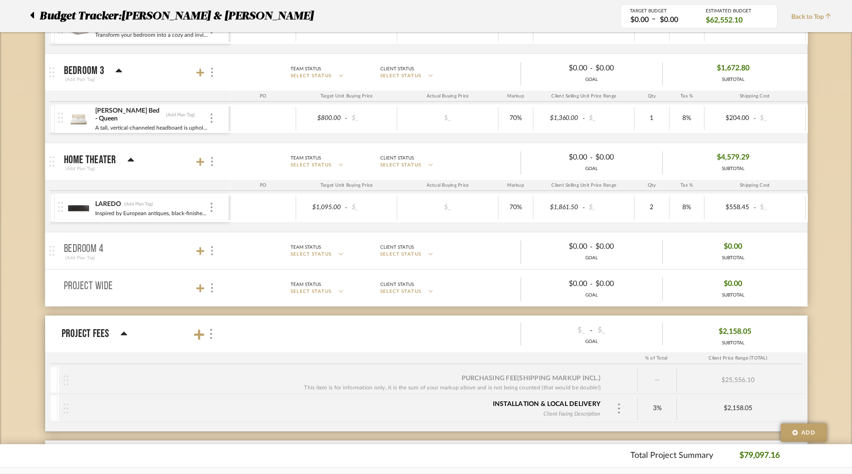
scroll to position [1091, 0]
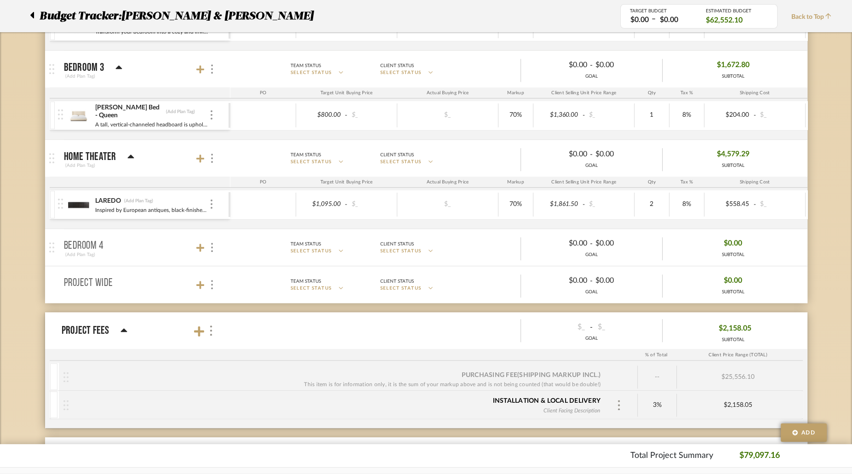
click at [33, 11] on icon at bounding box center [32, 15] width 4 height 11
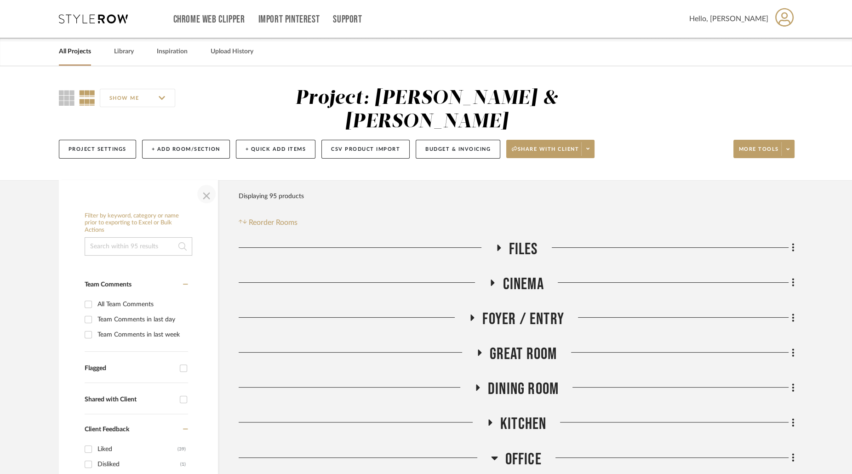
click at [203, 183] on span "button" at bounding box center [206, 194] width 22 height 22
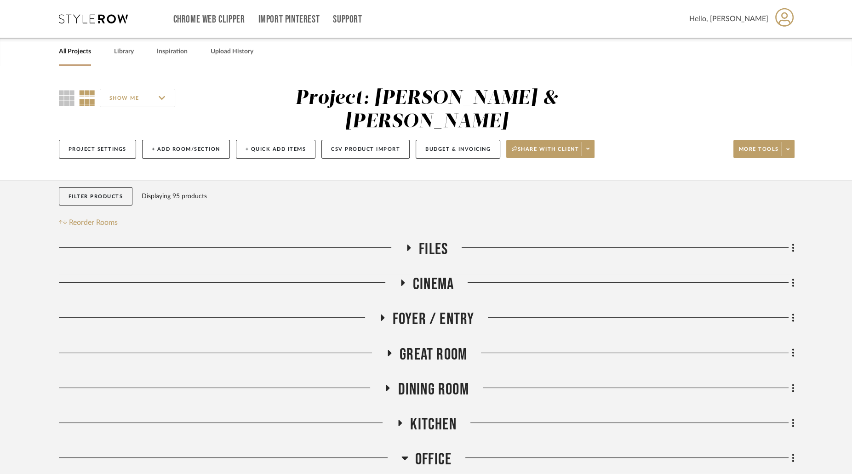
click at [390, 384] on icon at bounding box center [387, 387] width 11 height 7
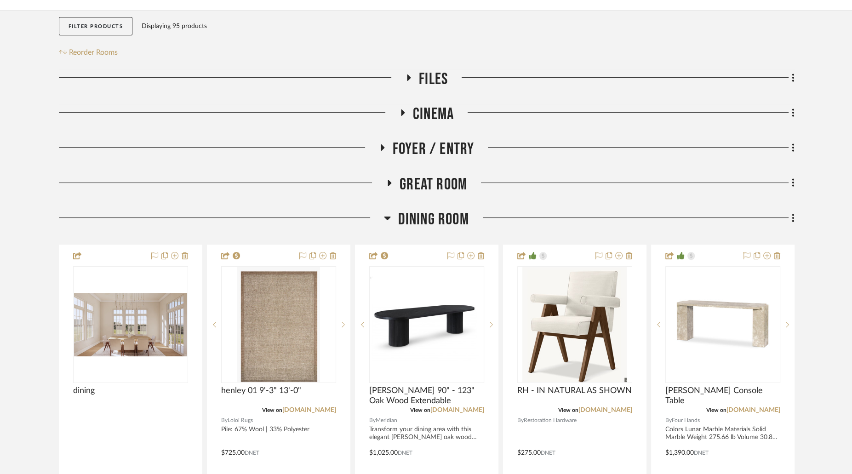
scroll to position [178, 0]
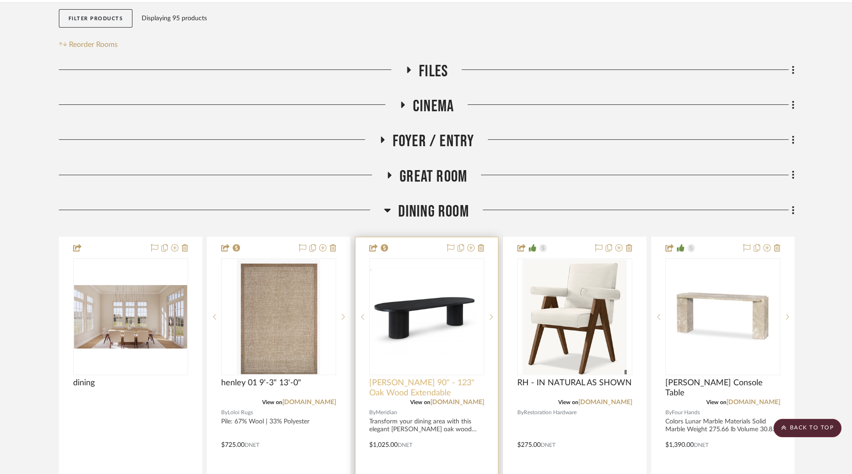
click at [450, 378] on span "[PERSON_NAME] 90" - 123" Oak Wood Extendable" at bounding box center [426, 388] width 115 height 20
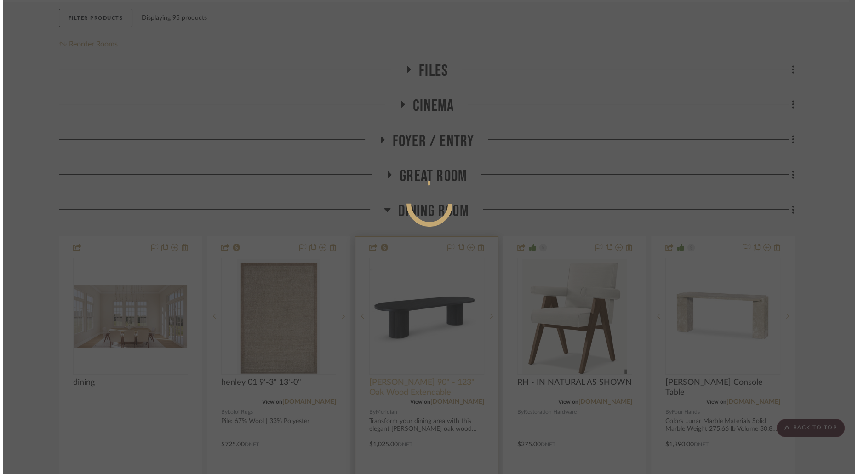
scroll to position [0, 0]
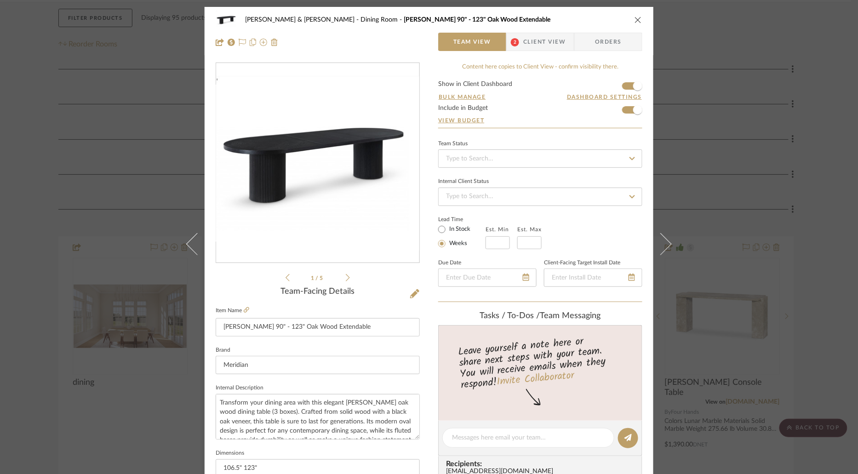
click at [634, 22] on icon "close" at bounding box center [637, 19] width 7 height 7
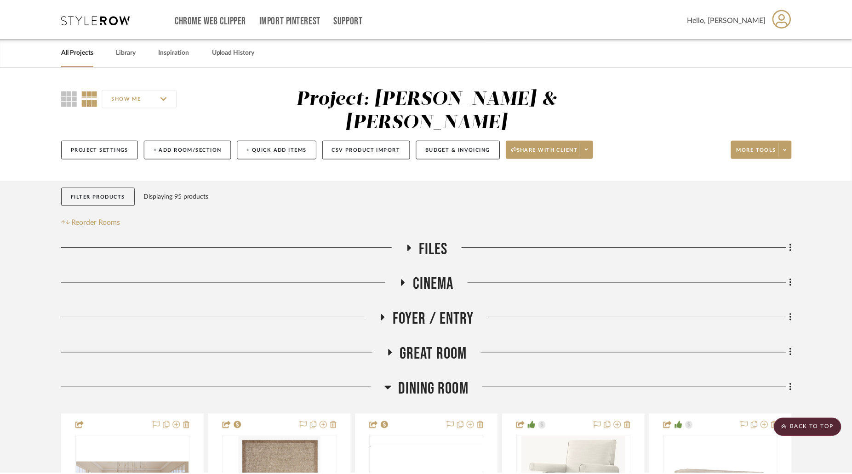
scroll to position [178, 0]
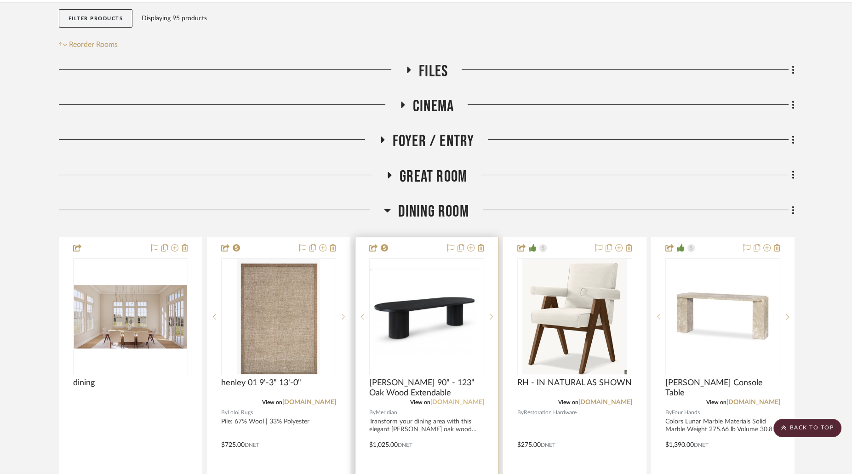
click at [438, 399] on link "[DOMAIN_NAME]" at bounding box center [457, 402] width 54 height 6
click at [443, 399] on link "[DOMAIN_NAME]" at bounding box center [457, 402] width 54 height 6
click at [389, 205] on icon at bounding box center [387, 210] width 7 height 11
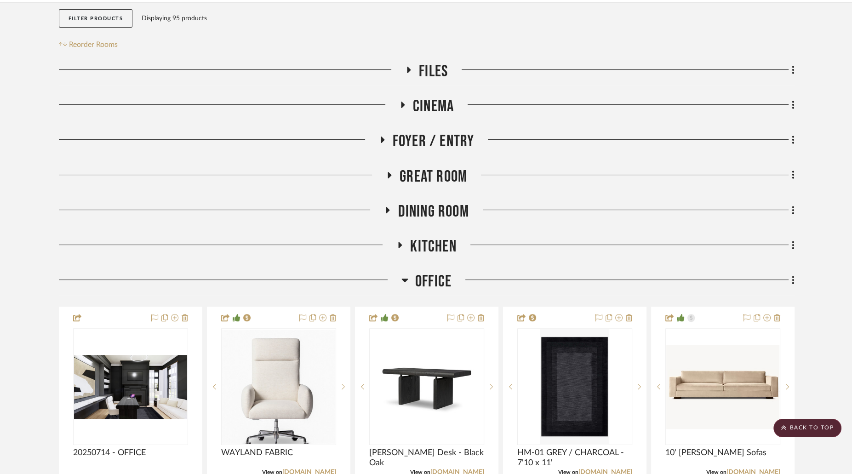
click at [399, 242] on icon at bounding box center [400, 245] width 4 height 6
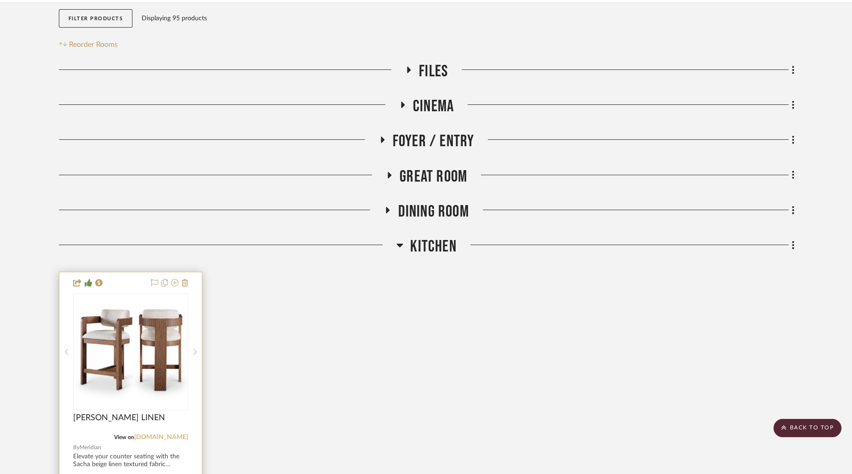
click at [139, 434] on link "[DOMAIN_NAME]" at bounding box center [161, 437] width 54 height 6
click at [165, 330] on img "0" at bounding box center [130, 351] width 113 height 109
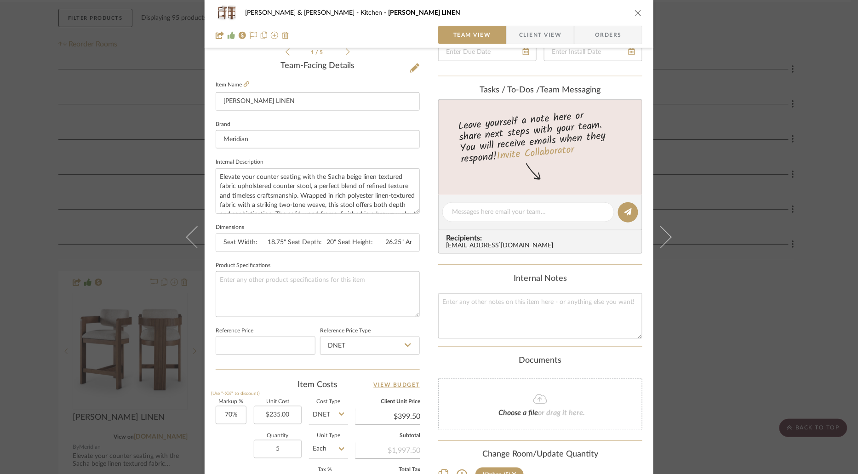
scroll to position [380, 0]
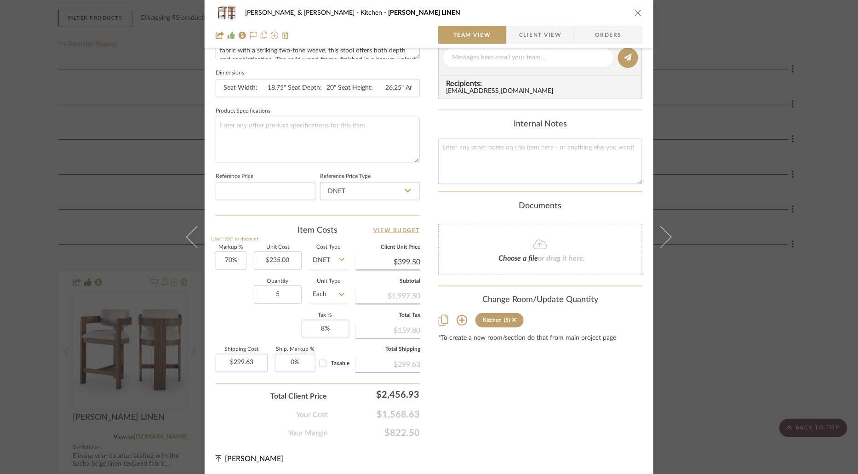
click at [32, 232] on div "[PERSON_NAME] & [PERSON_NAME] [PERSON_NAME] LINEN Team View Client View Orders …" at bounding box center [429, 237] width 858 height 474
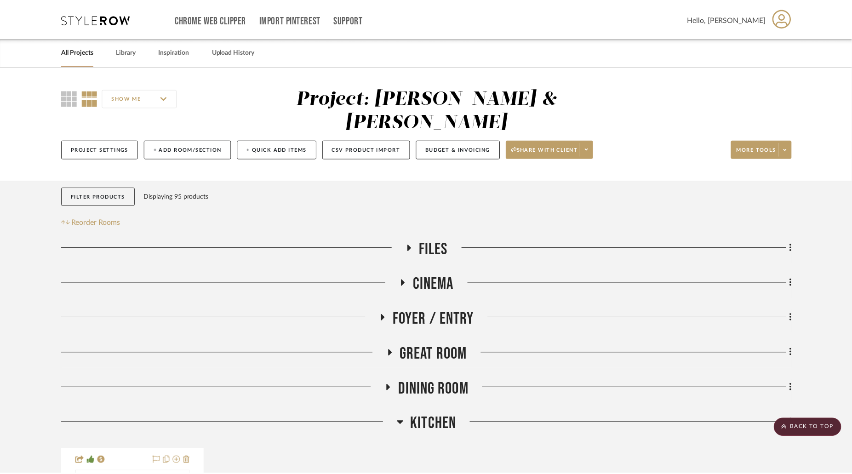
scroll to position [178, 0]
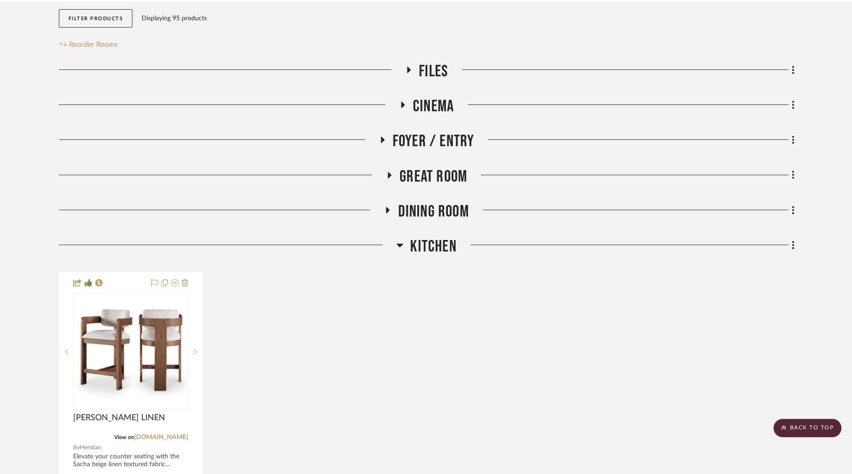
click at [400, 244] on icon at bounding box center [400, 246] width 6 height 4
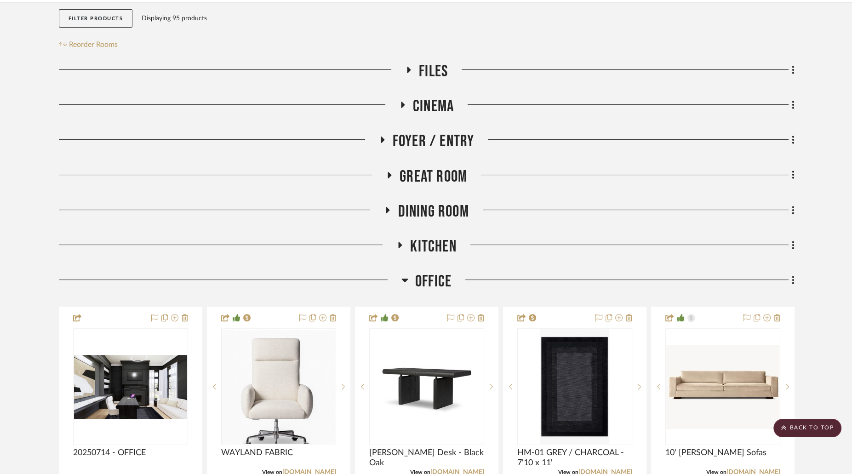
click at [404, 279] on icon at bounding box center [404, 281] width 6 height 4
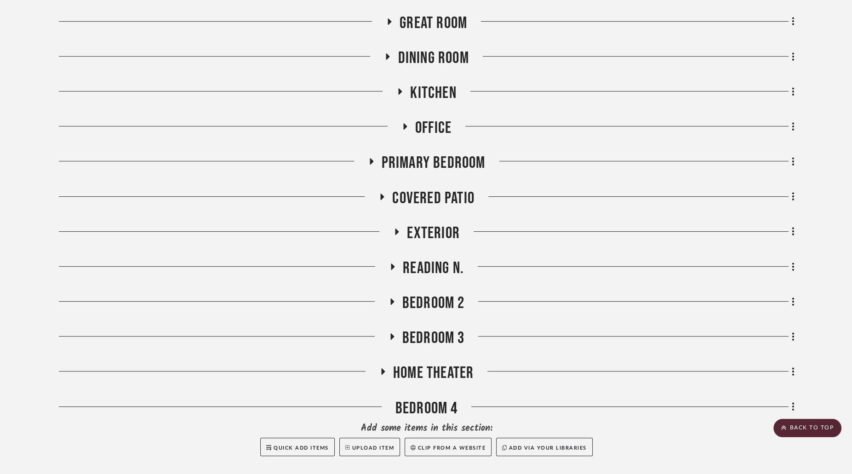
scroll to position [313, 0]
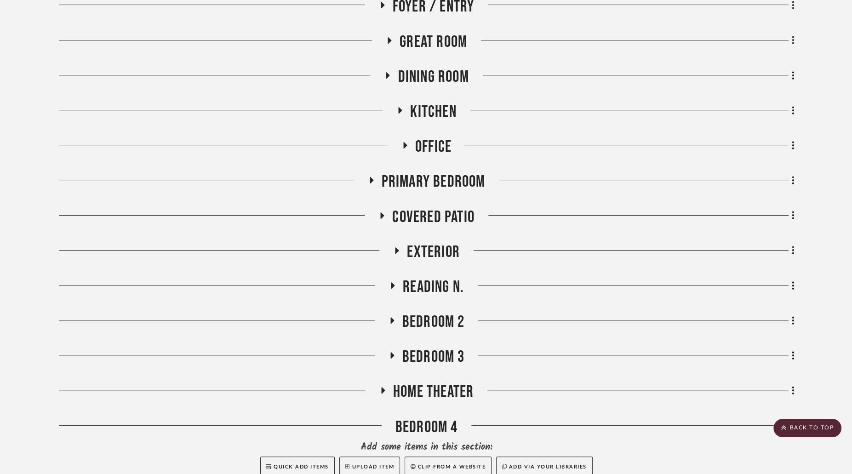
click at [397, 317] on icon at bounding box center [391, 320] width 11 height 7
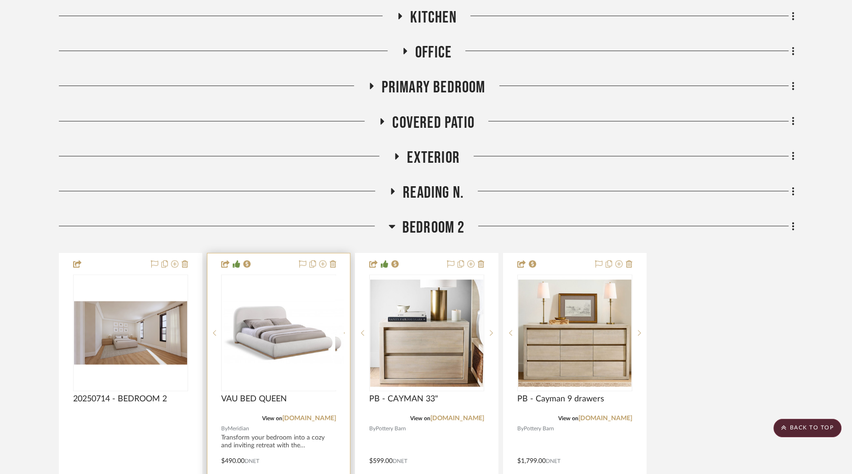
scroll to position [415, 0]
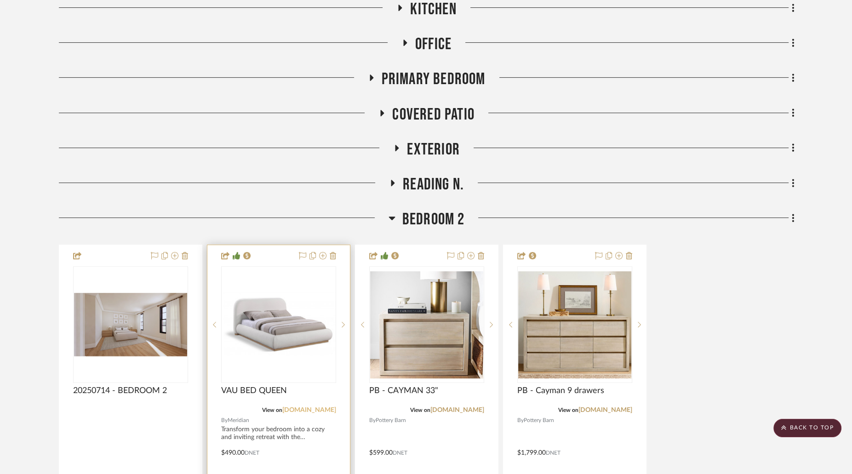
click at [296, 407] on link "[DOMAIN_NAME]" at bounding box center [309, 410] width 54 height 6
click at [393, 212] on icon at bounding box center [391, 217] width 7 height 11
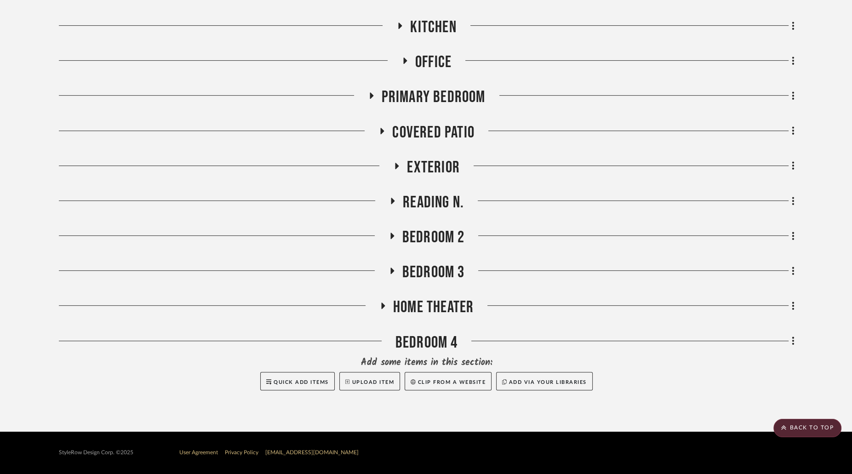
scroll to position [374, 0]
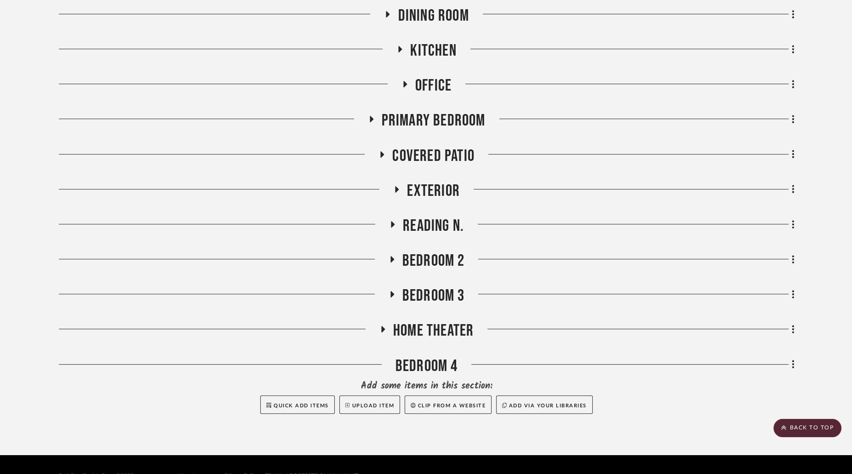
click at [390, 291] on icon at bounding box center [391, 294] width 11 height 7
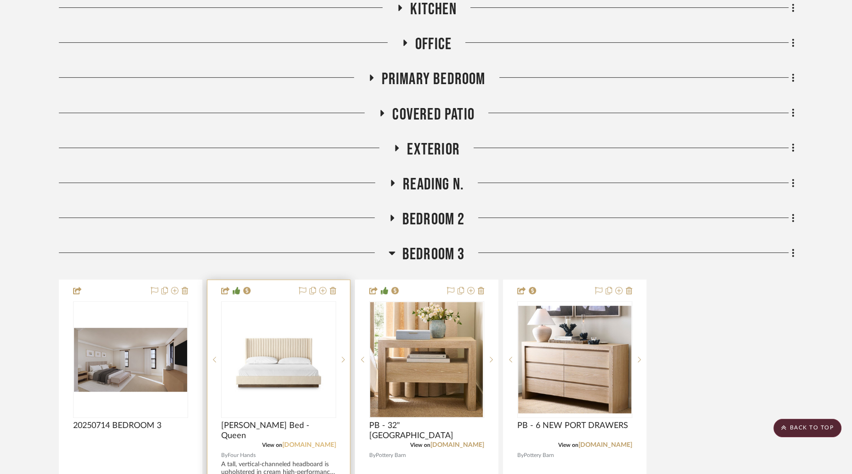
click at [326, 442] on link "[DOMAIN_NAME]" at bounding box center [309, 445] width 54 height 6
click at [304, 330] on img "0" at bounding box center [278, 359] width 113 height 113
